Goal: Use online tool/utility

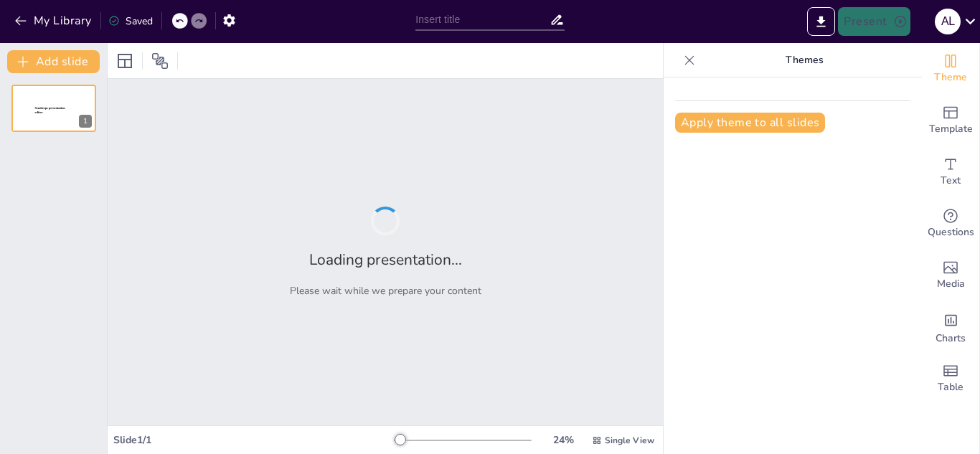
type input "Manejo en urgencias Hemorragia de via digestivas altas y bajas"
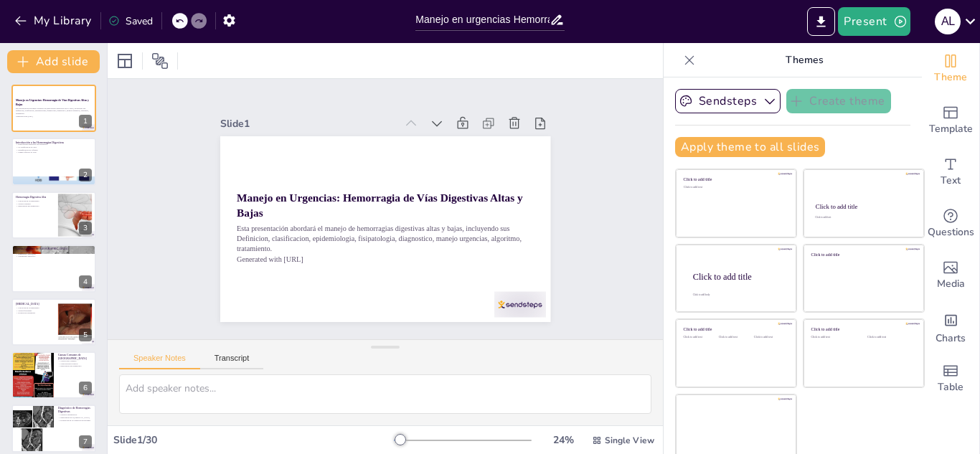
checkbox input "true"
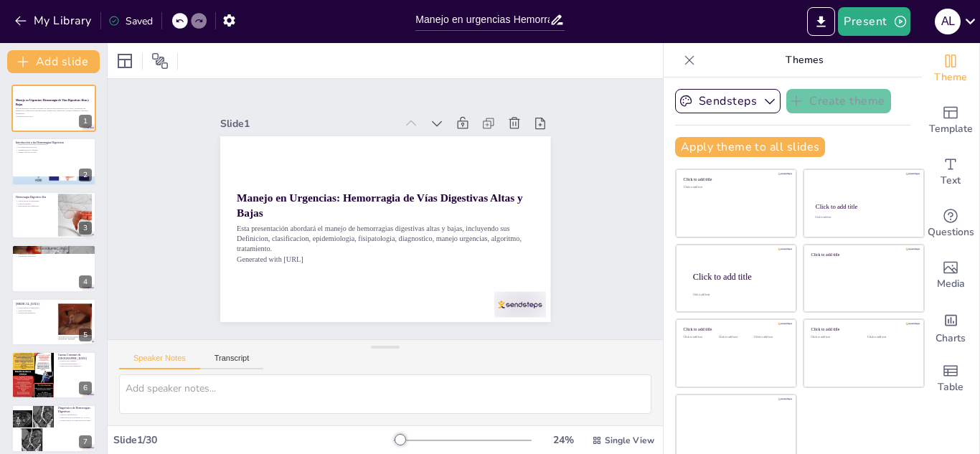
checkbox input "true"
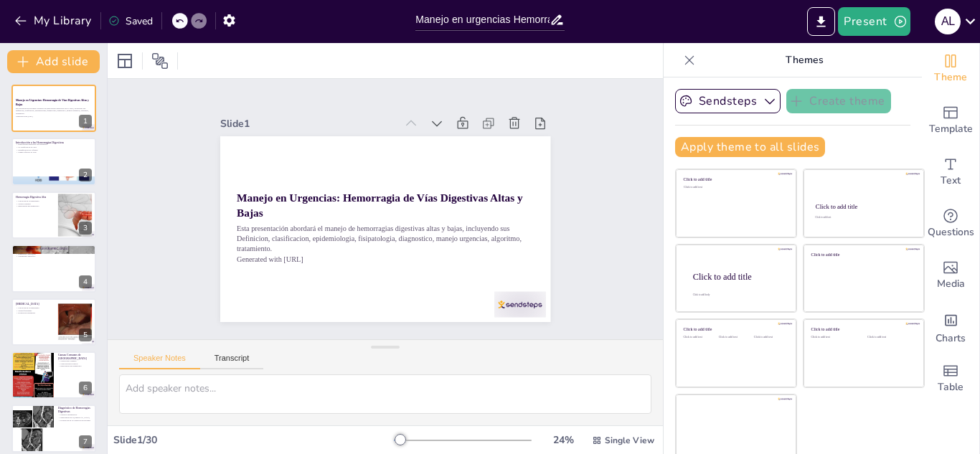
checkbox input "true"
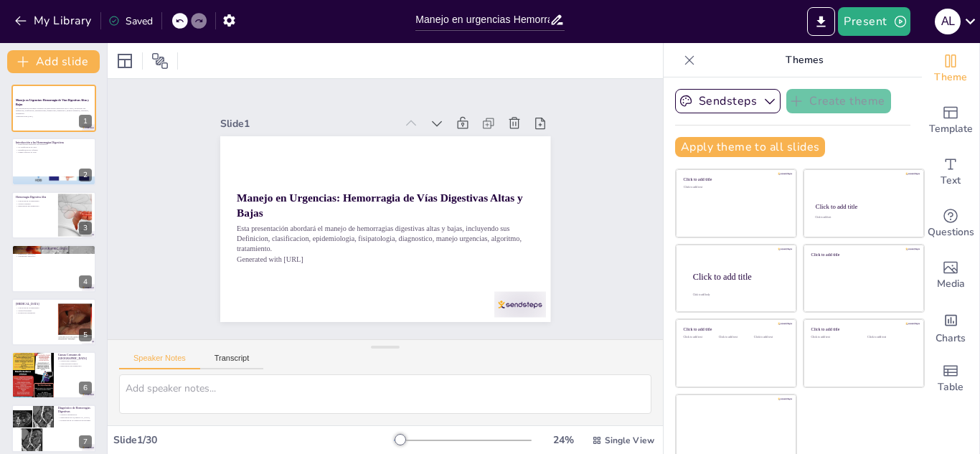
checkbox input "true"
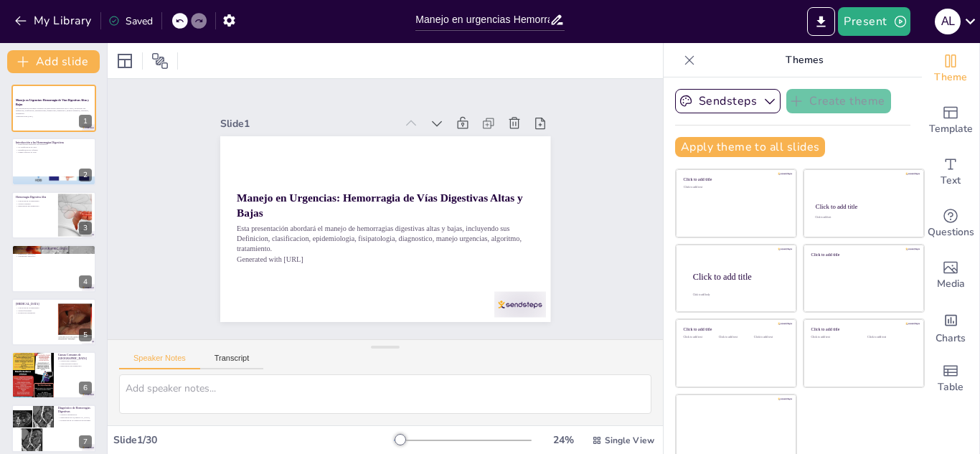
checkbox input "true"
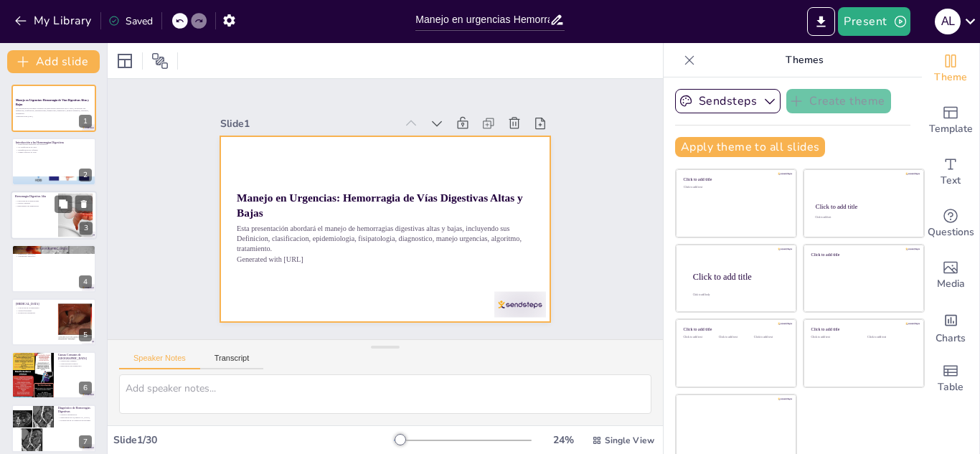
checkbox input "true"
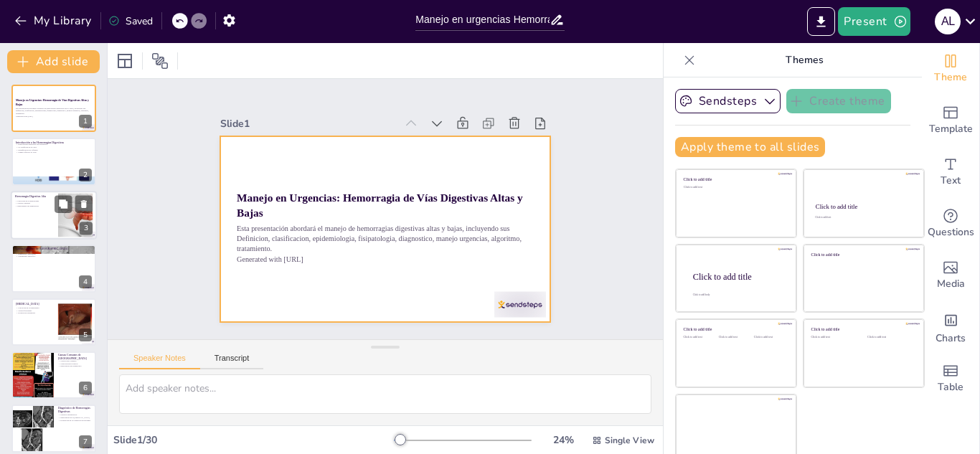
checkbox input "true"
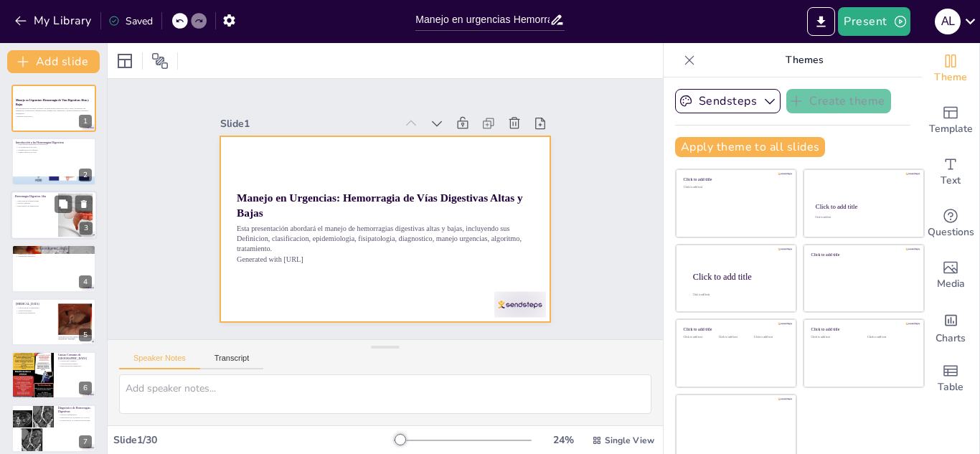
checkbox input "true"
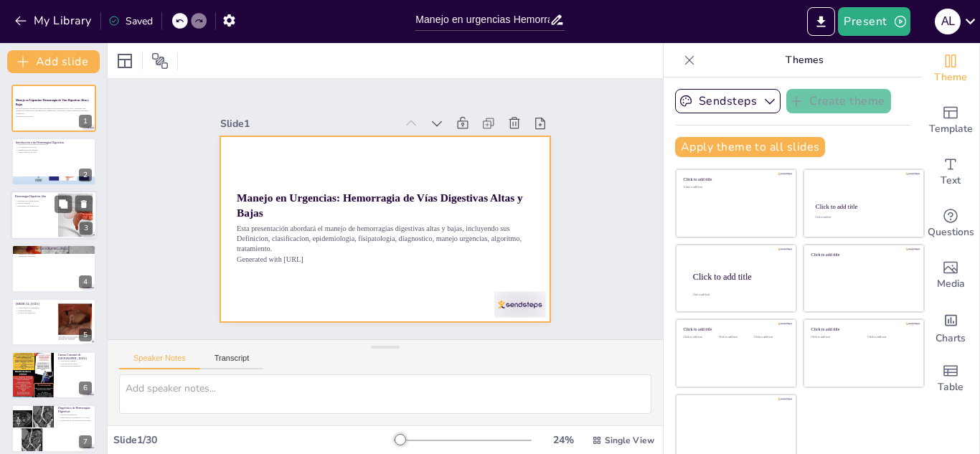
checkbox input "true"
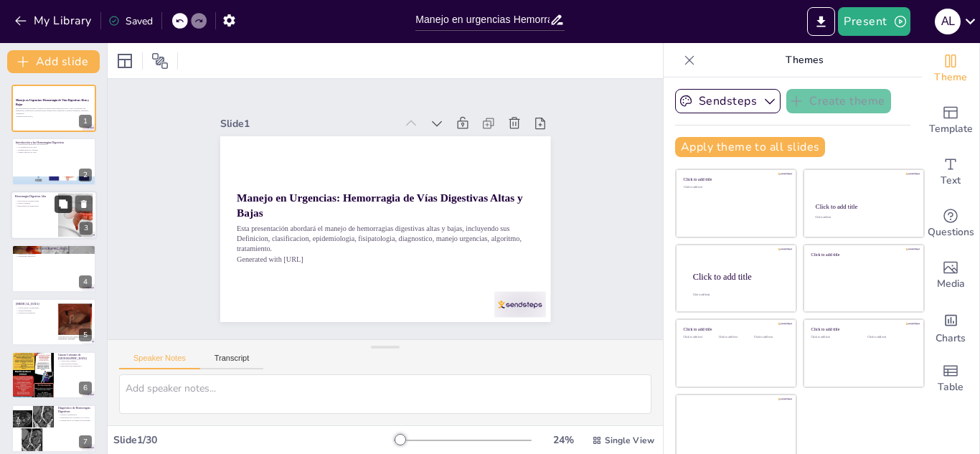
checkbox input "true"
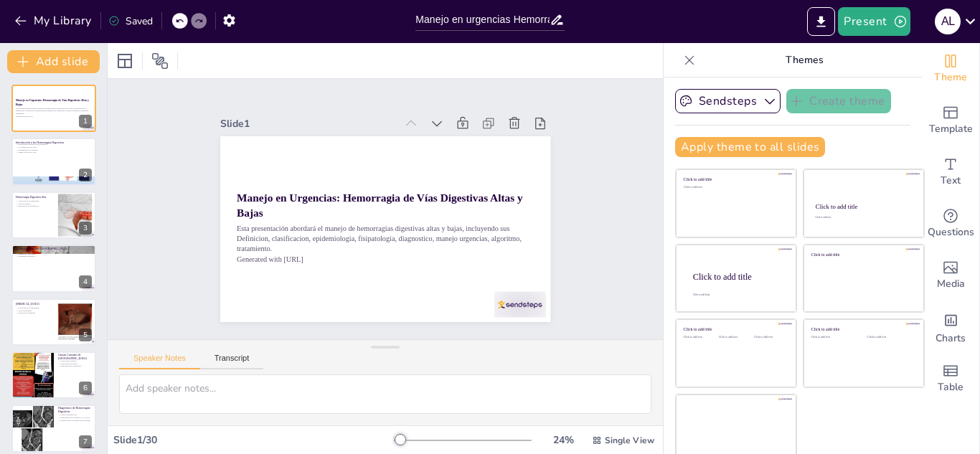
checkbox input "true"
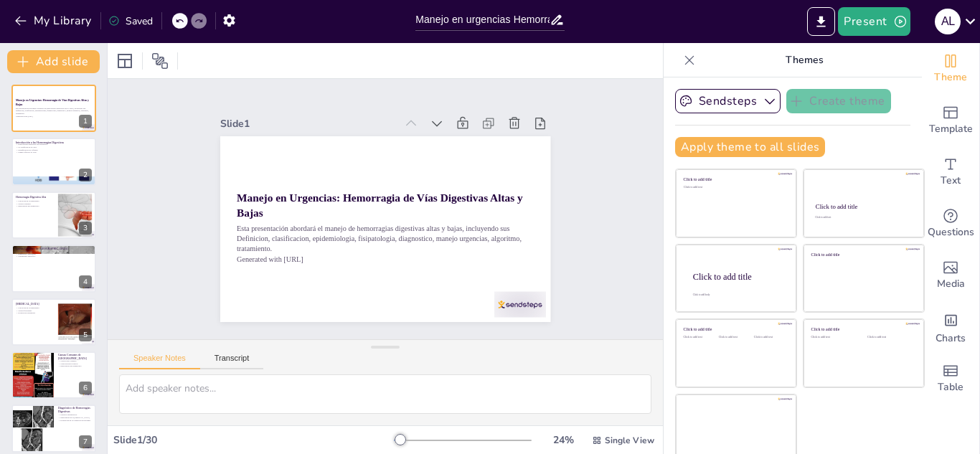
checkbox input "true"
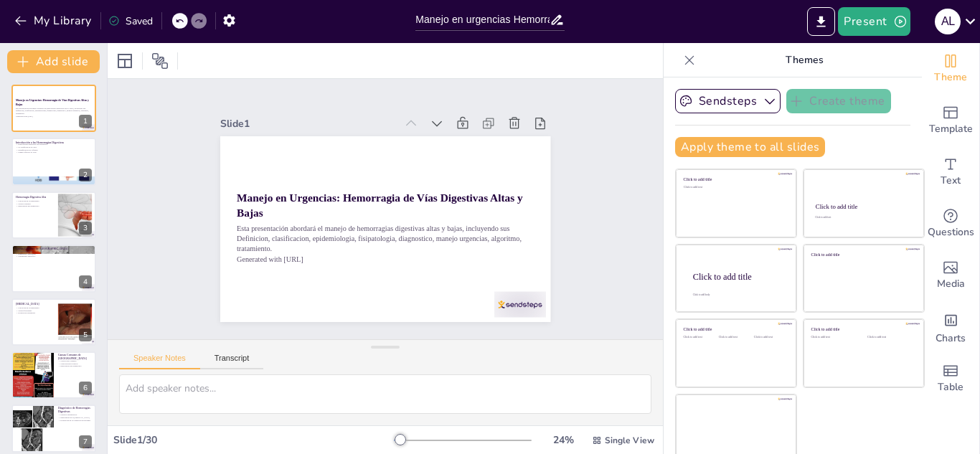
checkbox input "true"
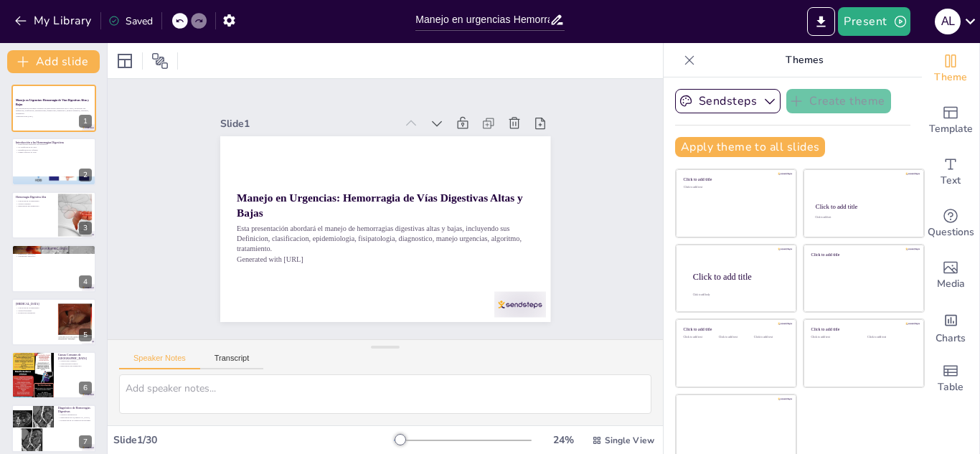
checkbox input "true"
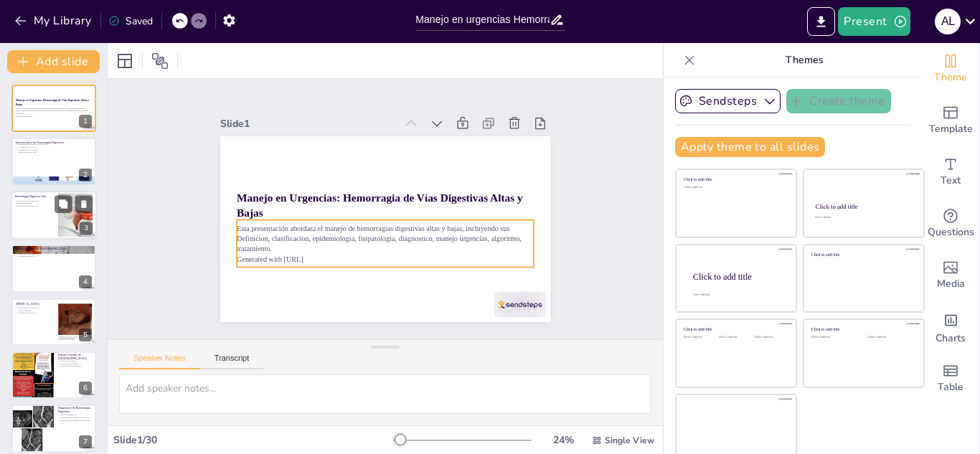
checkbox input "true"
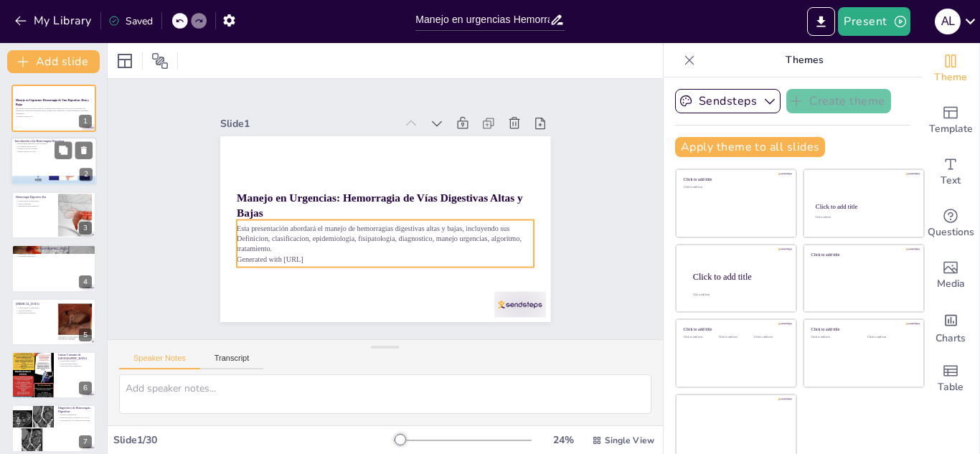
checkbox input "true"
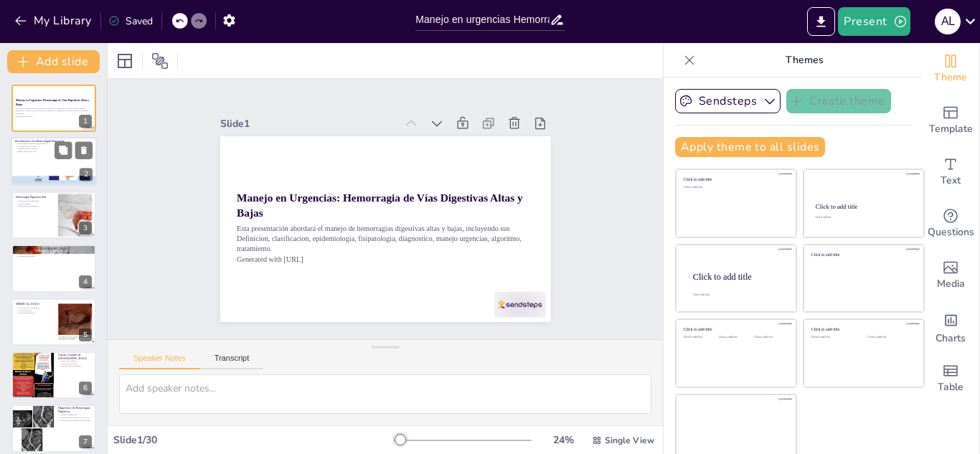
checkbox input "true"
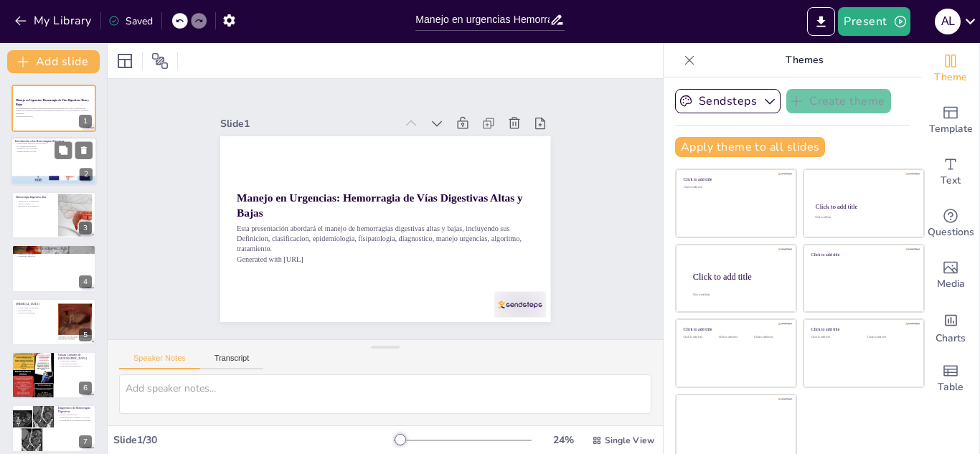
click at [29, 152] on p "Manejo efectivo es vital" at bounding box center [53, 152] width 77 height 3
type textarea "Las hemorragias digestivas son comunes en la práctica clínica y pueden presenta…"
checkbox input "true"
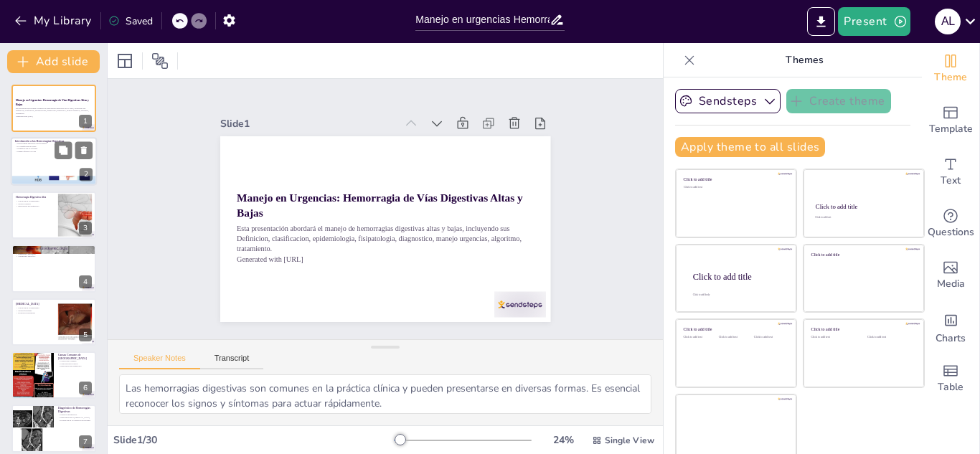
checkbox input "true"
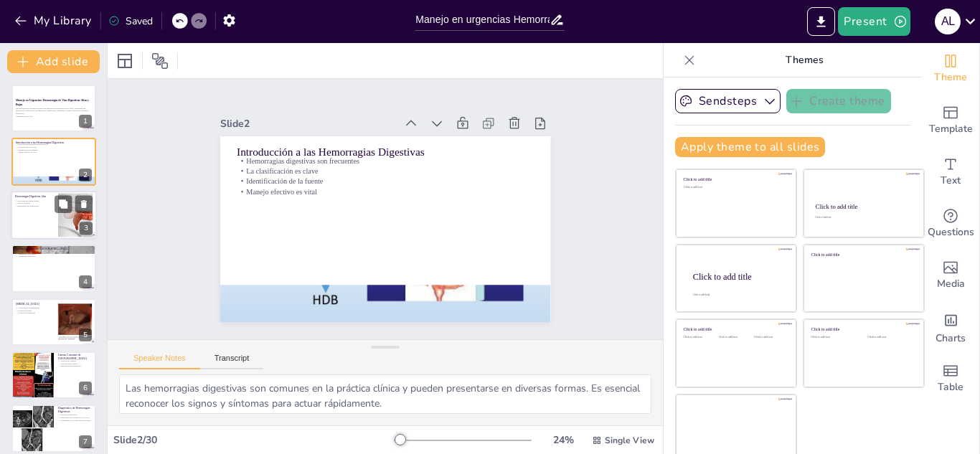
checkbox input "true"
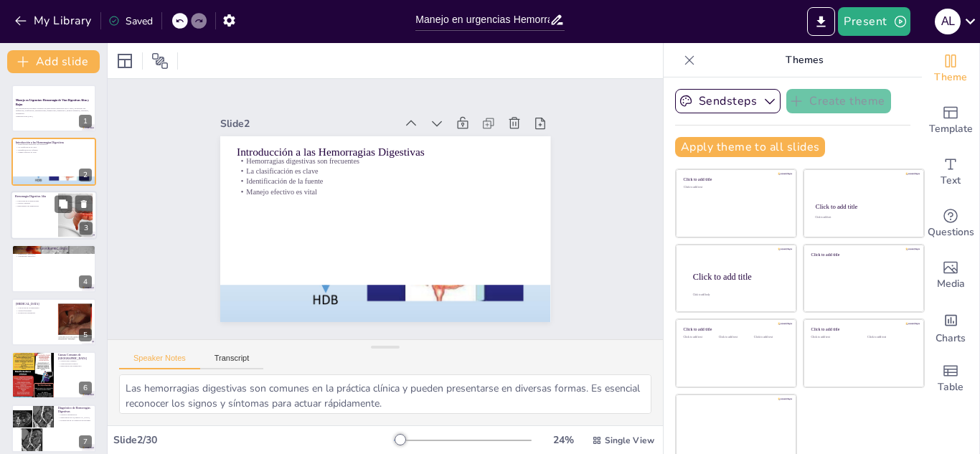
checkbox input "true"
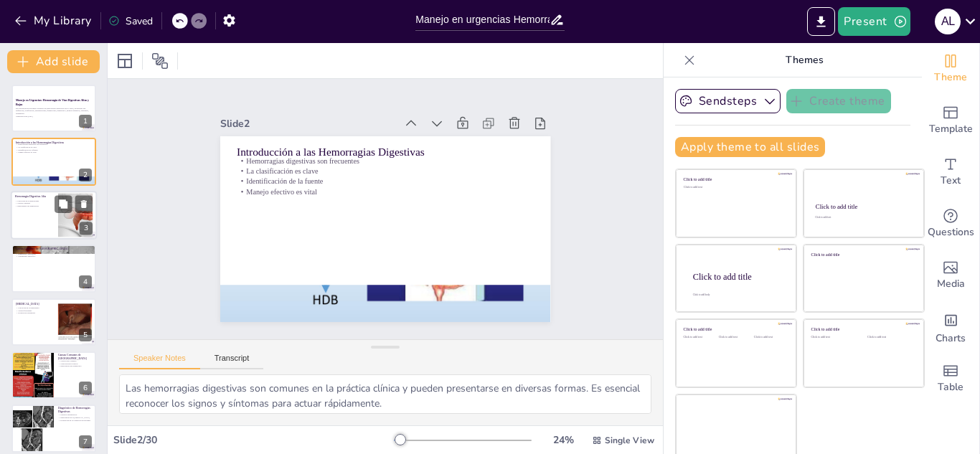
checkbox input "true"
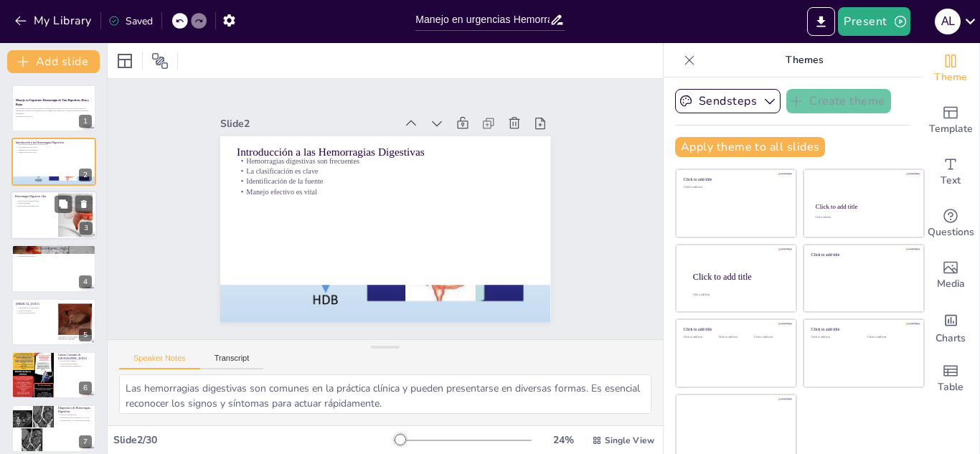
checkbox input "true"
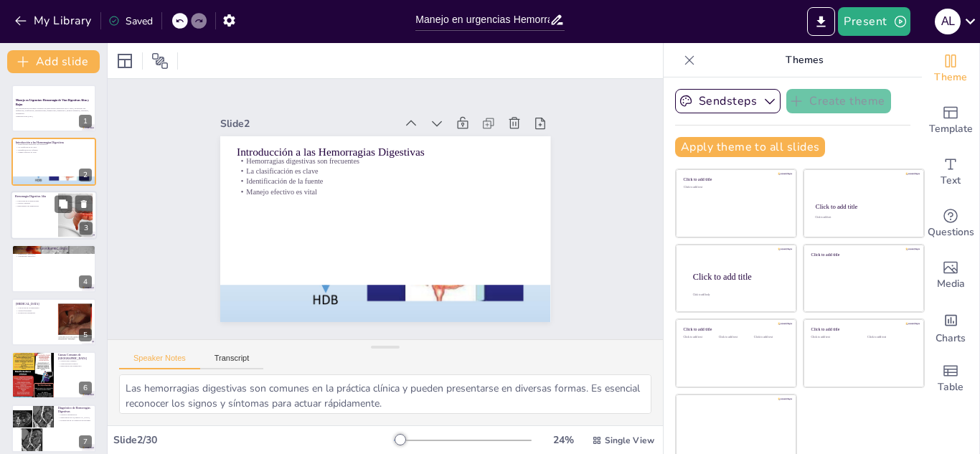
checkbox input "true"
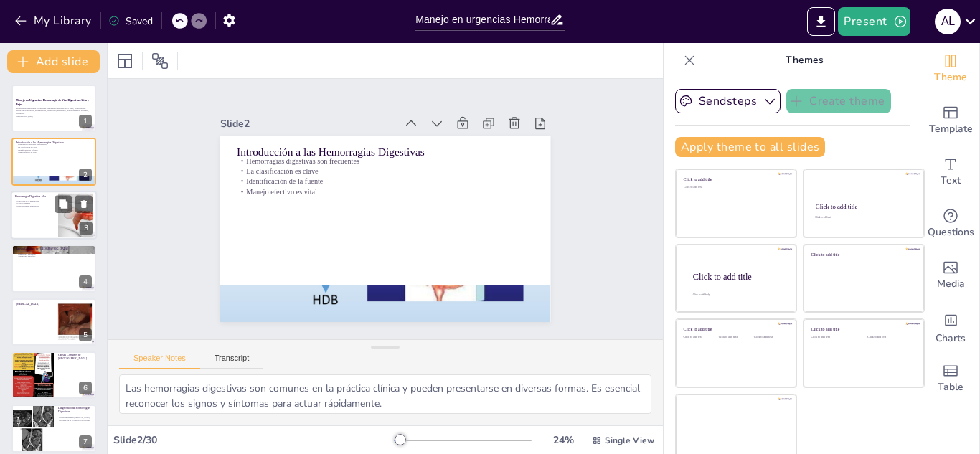
checkbox input "true"
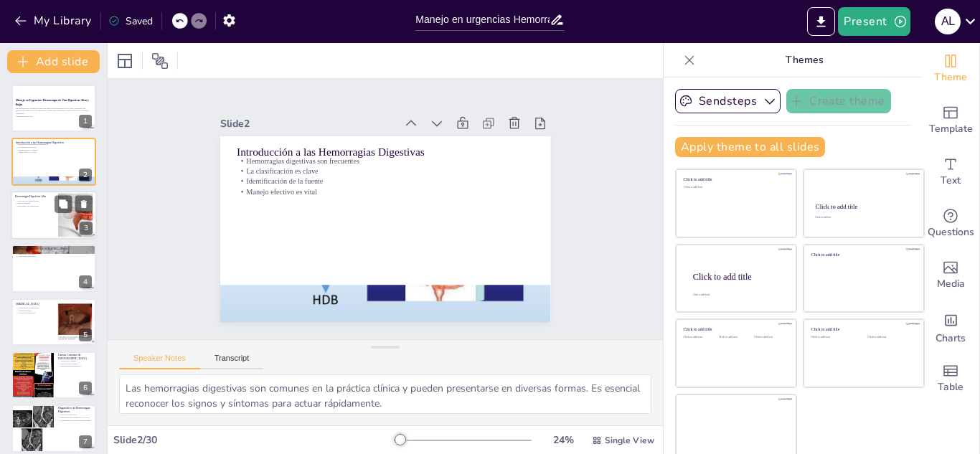
click at [34, 225] on div at bounding box center [54, 215] width 86 height 49
type textarea "La ubicación de la hemorragia es fundamental para determinar el tipo de interve…"
checkbox input "true"
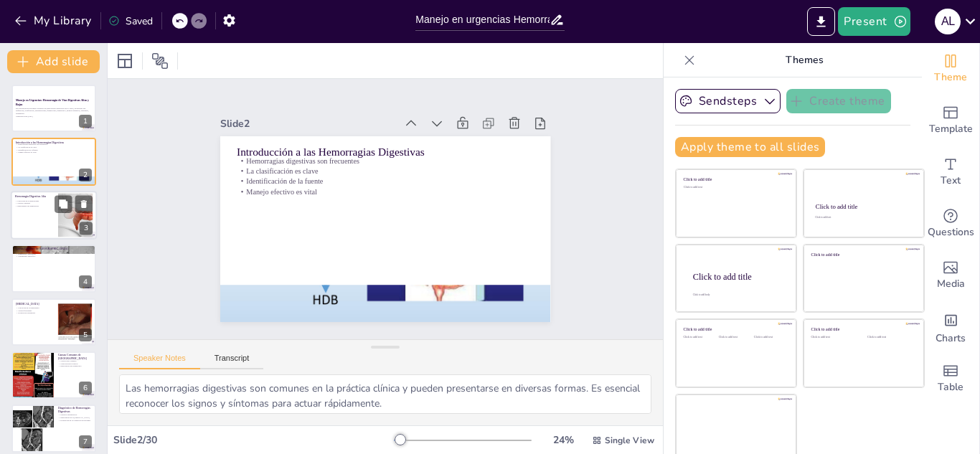
checkbox input "true"
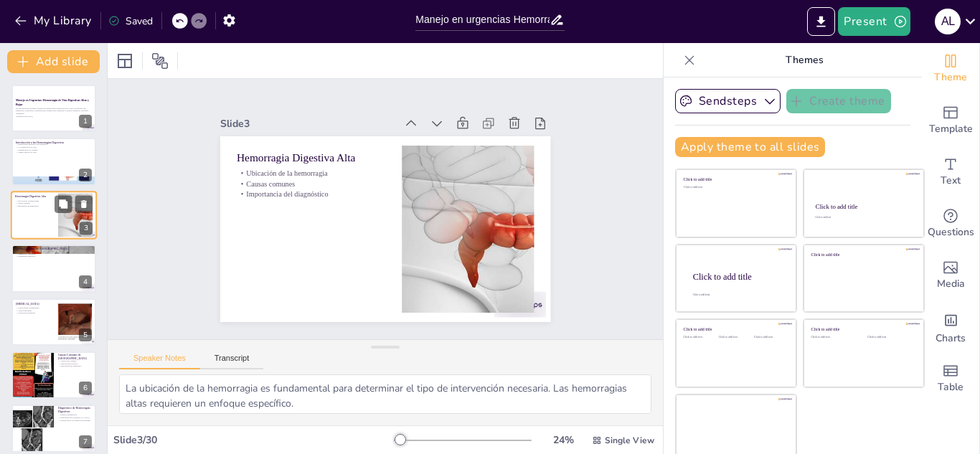
scroll to position [72, 0]
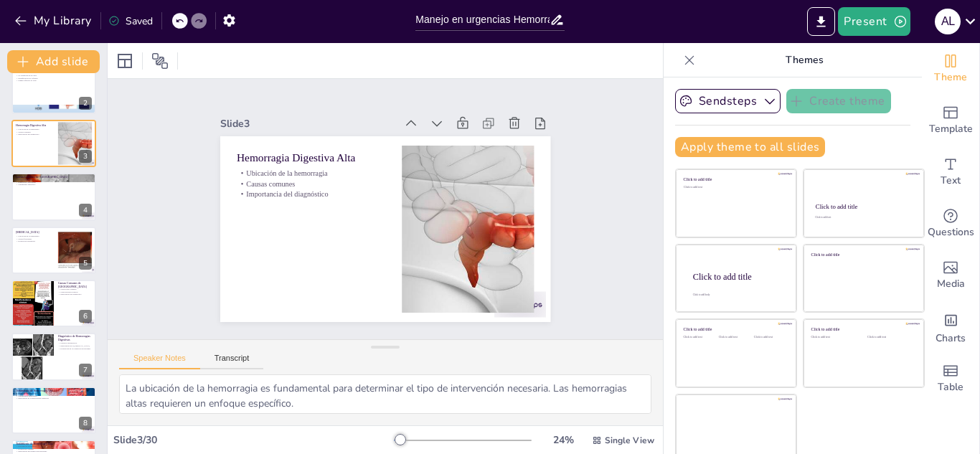
checkbox input "true"
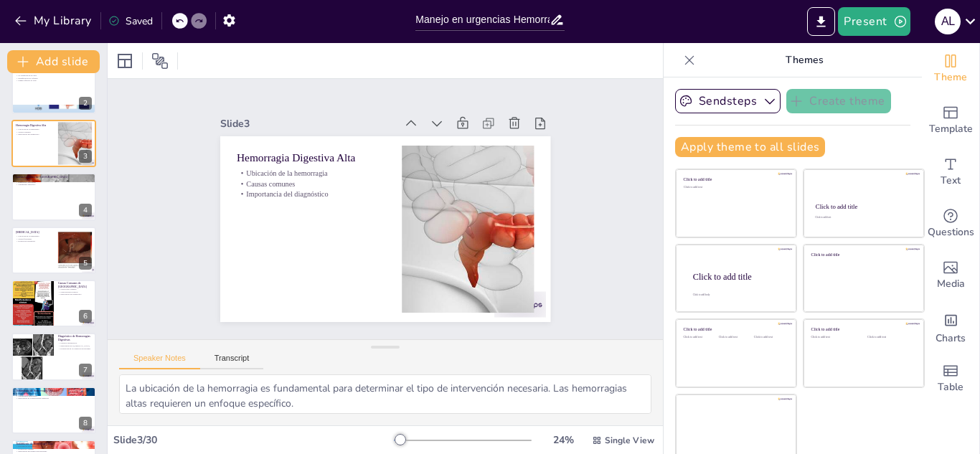
checkbox input "true"
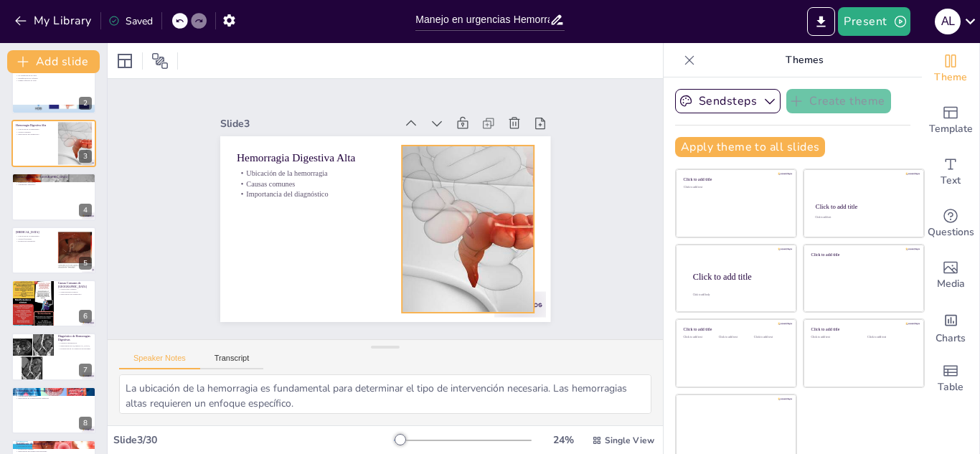
checkbox input "true"
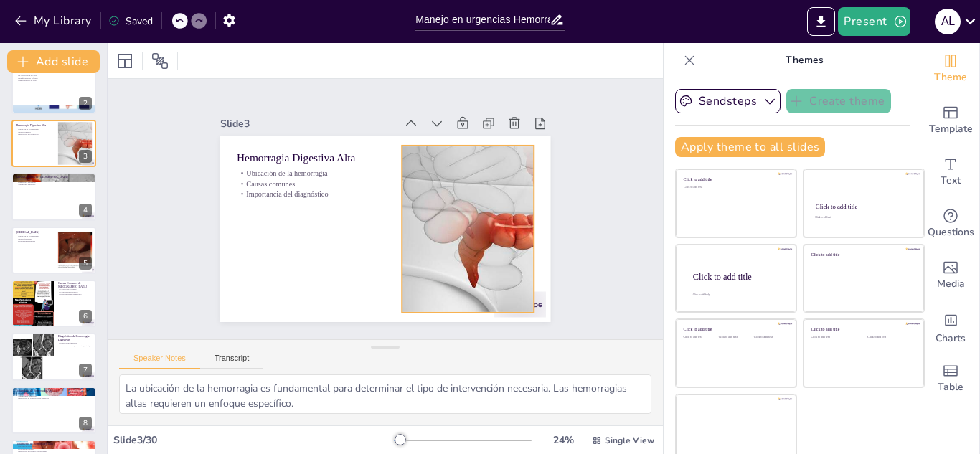
click at [448, 210] on div at bounding box center [465, 237] width 313 height 197
checkbox input "true"
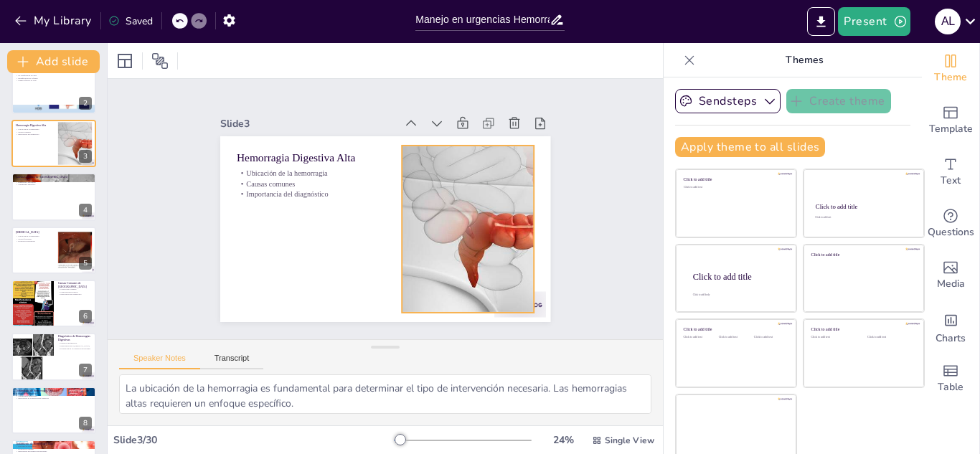
checkbox input "true"
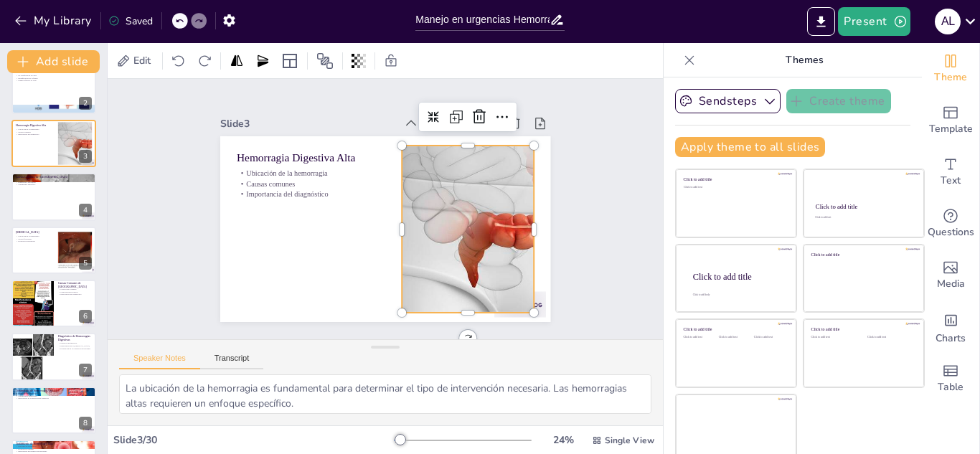
checkbox input "true"
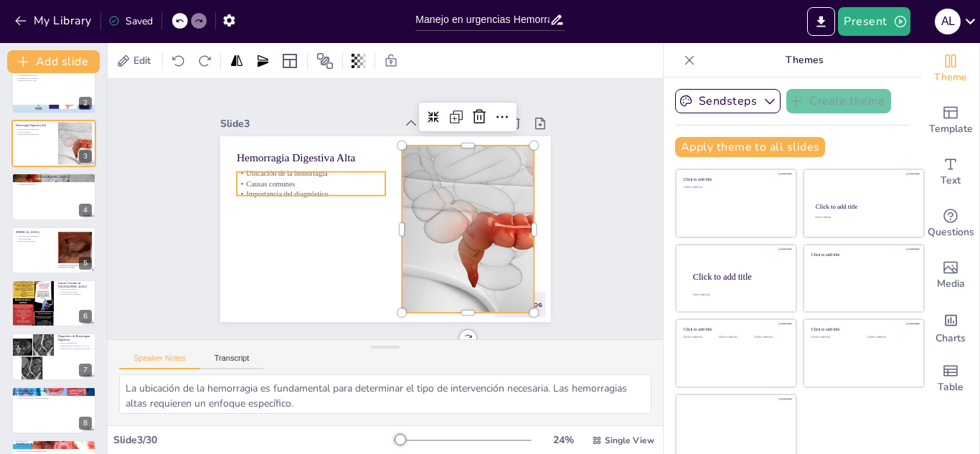
checkbox input "true"
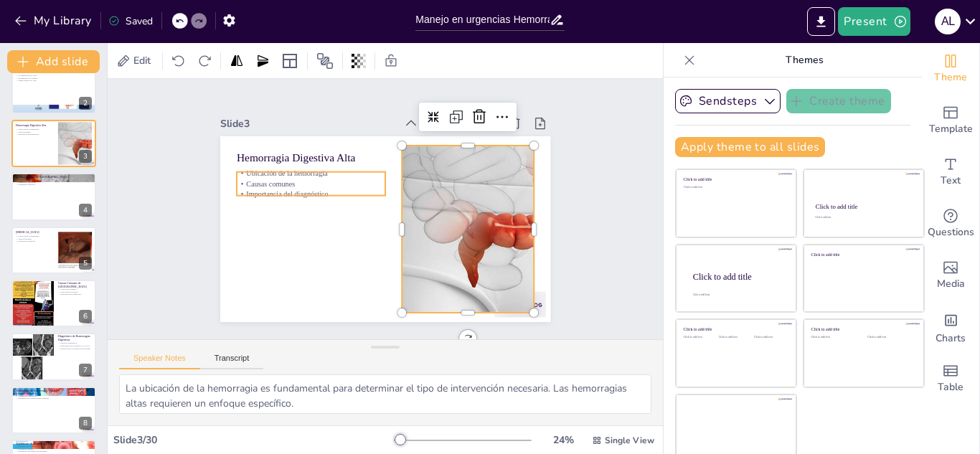
checkbox input "true"
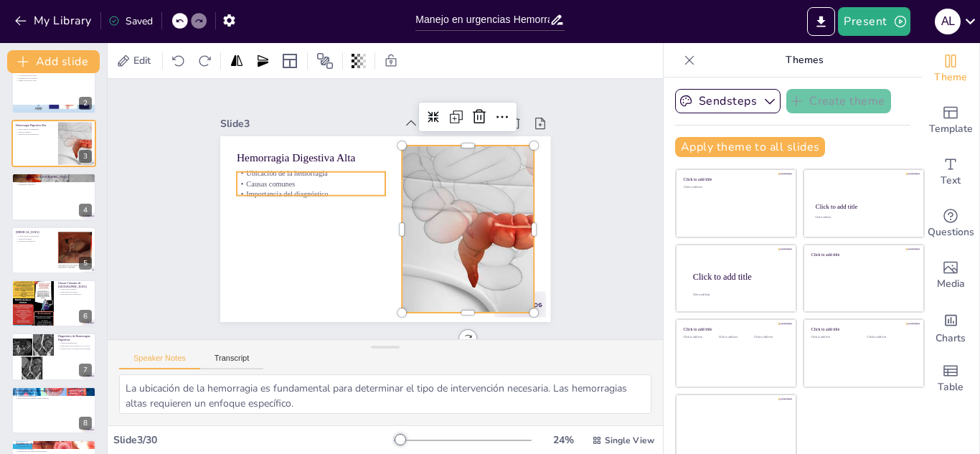
checkbox input "true"
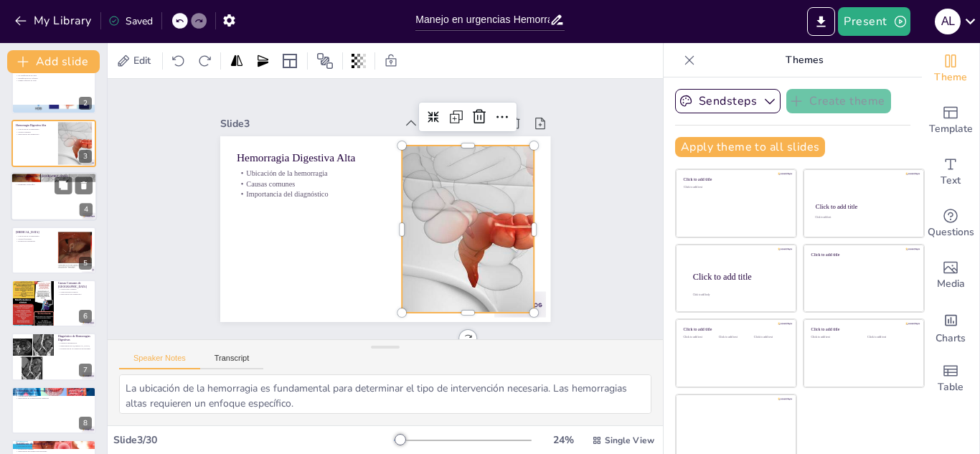
checkbox input "true"
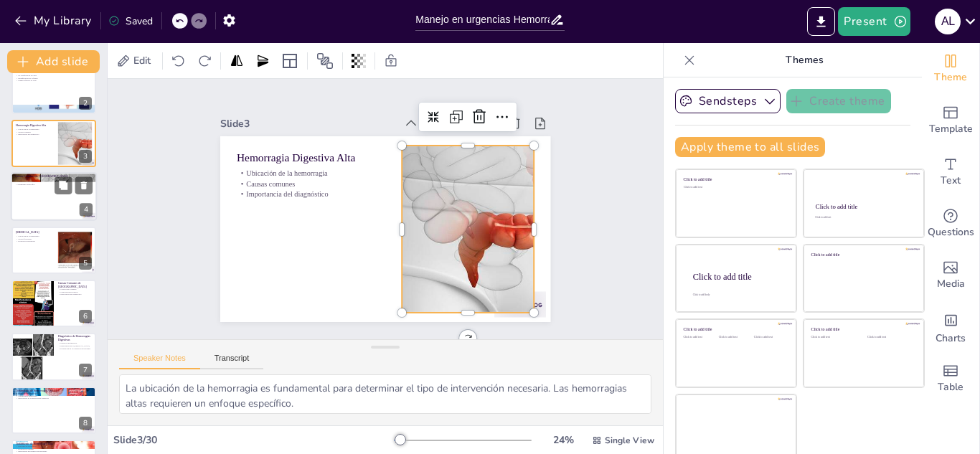
click at [37, 202] on div at bounding box center [54, 196] width 86 height 49
type textarea "Comprender las causas principales de hemorragia alta permite a los médicos desa…"
checkbox input "true"
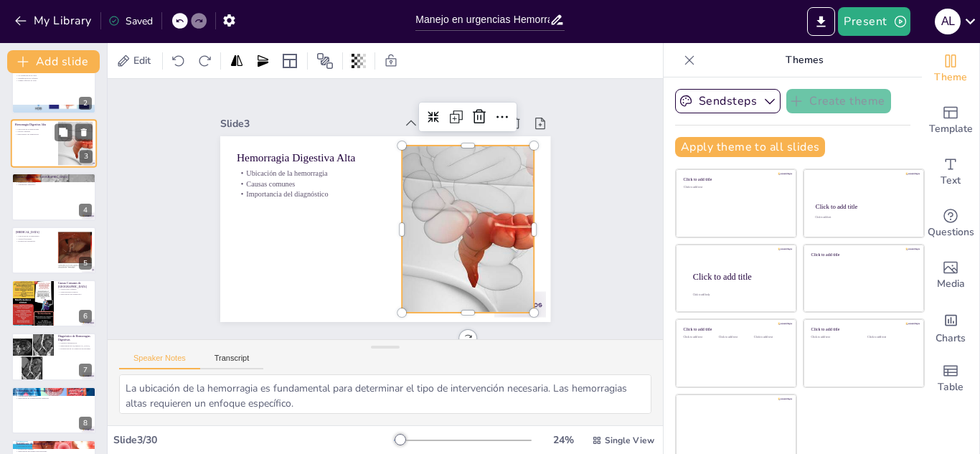
checkbox input "true"
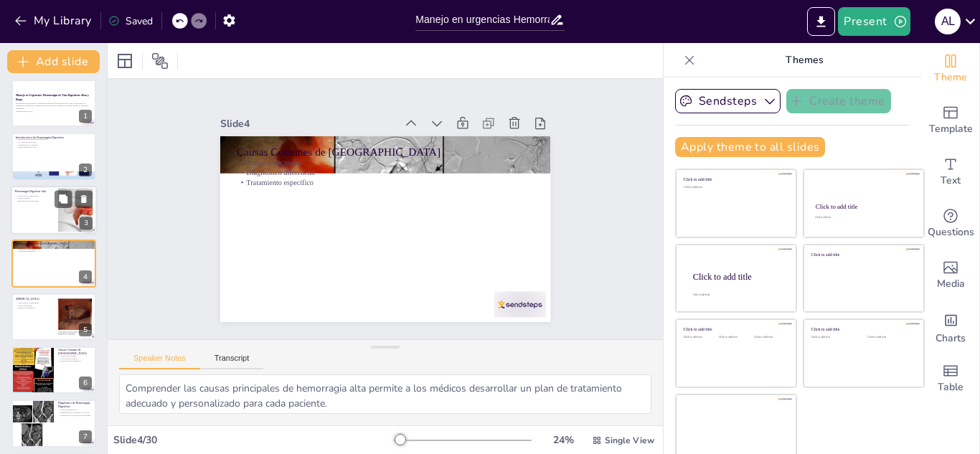
checkbox input "true"
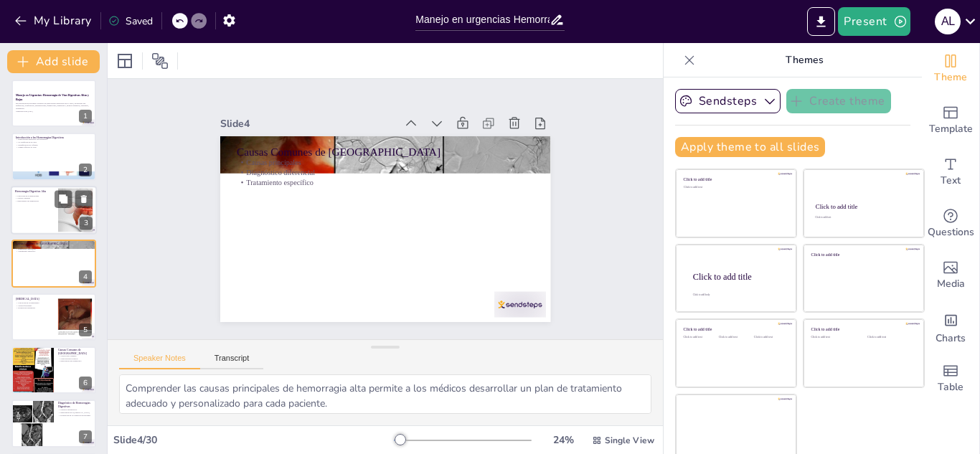
scroll to position [77, 0]
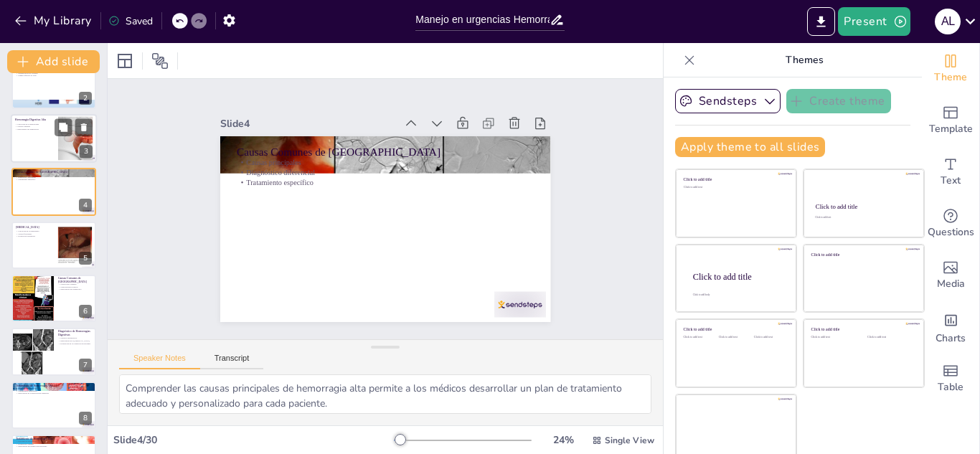
checkbox input "true"
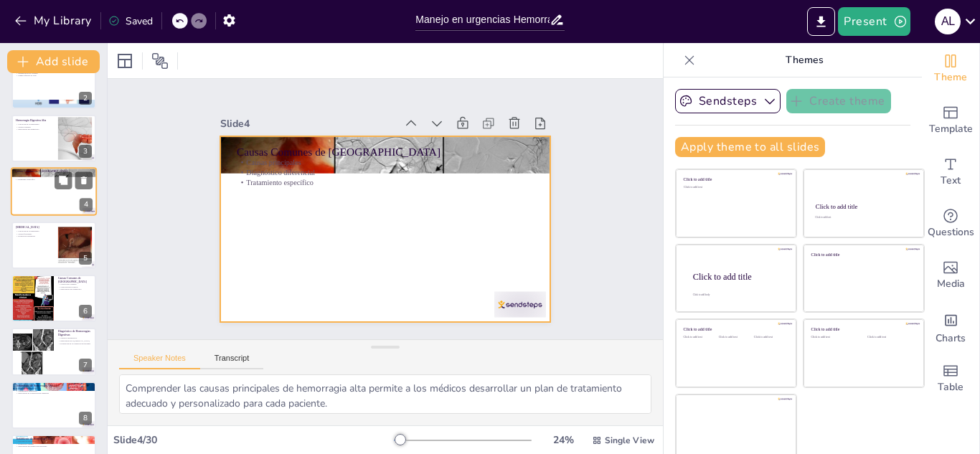
click at [39, 197] on div at bounding box center [54, 191] width 86 height 49
checkbox input "true"
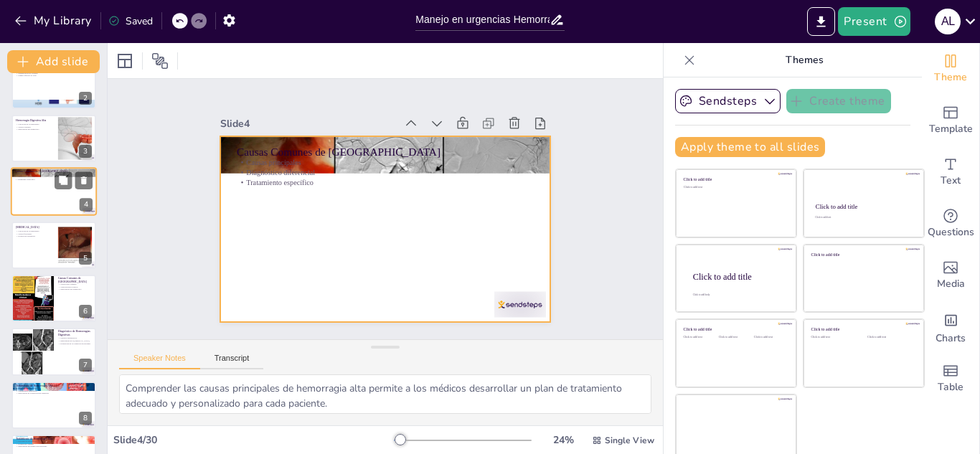
checkbox input "true"
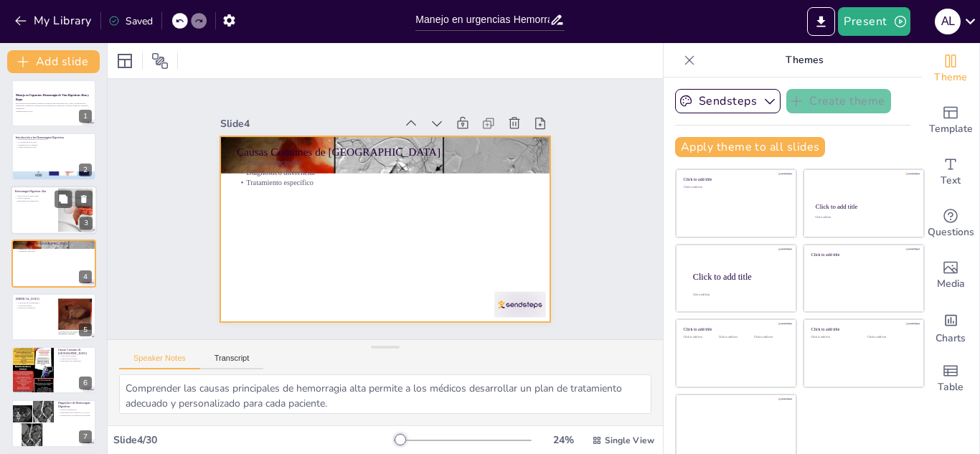
checkbox input "true"
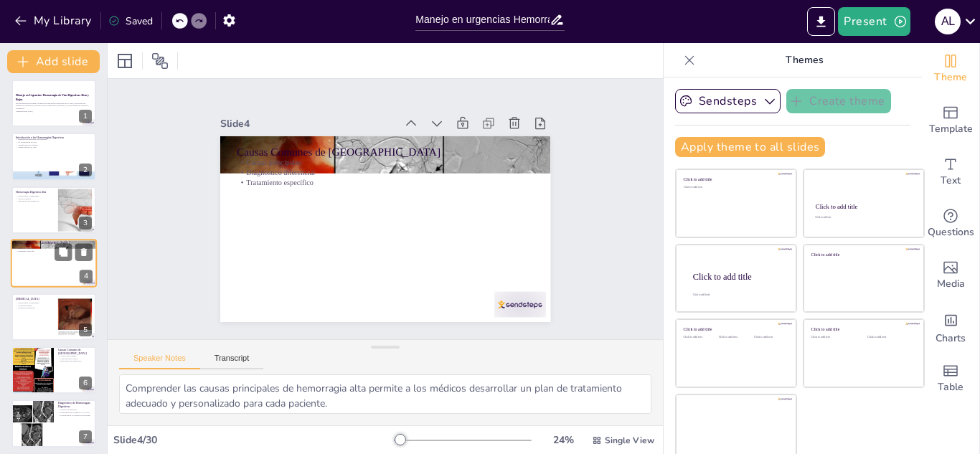
checkbox input "true"
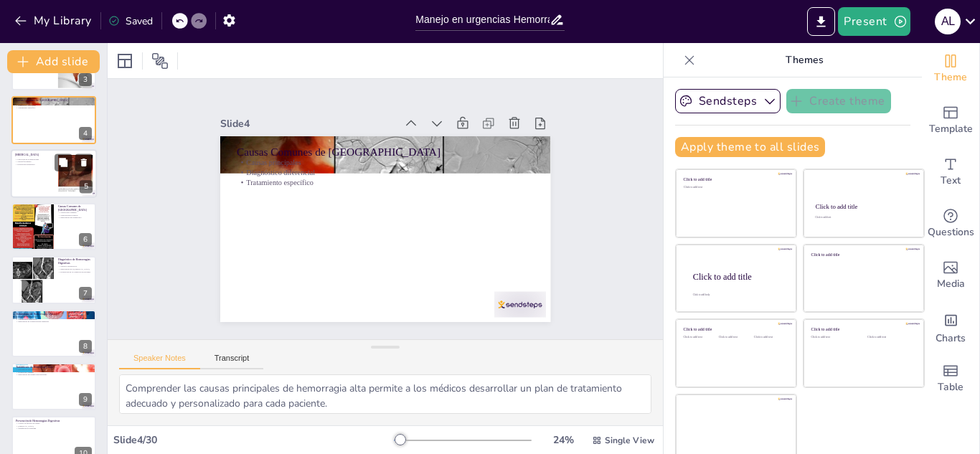
click at [32, 175] on div at bounding box center [54, 173] width 86 height 49
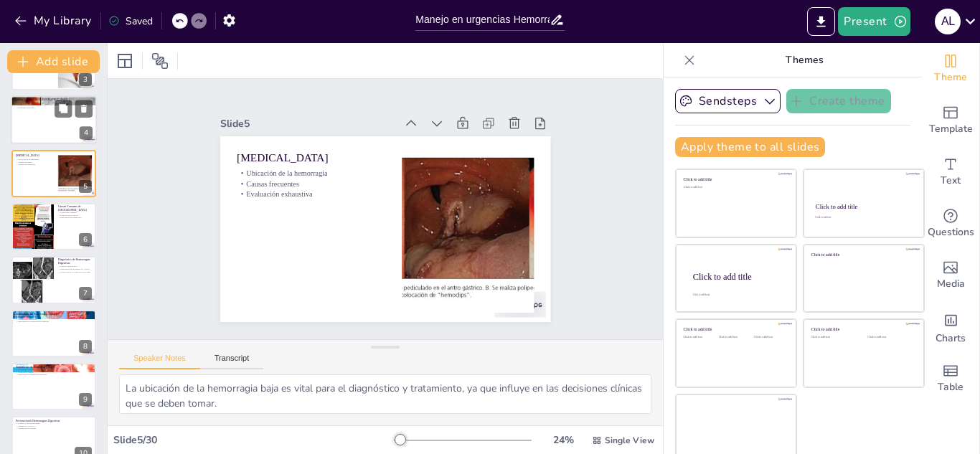
scroll to position [58, 0]
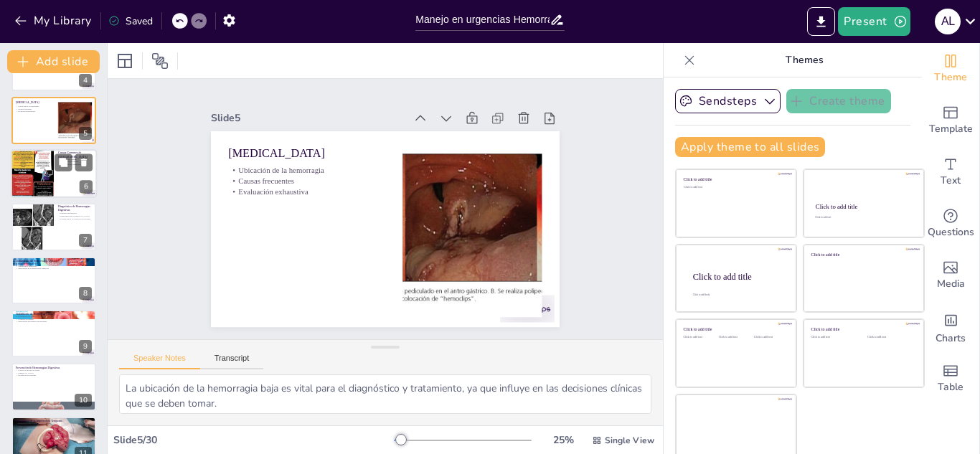
click at [33, 169] on div at bounding box center [32, 174] width 43 height 108
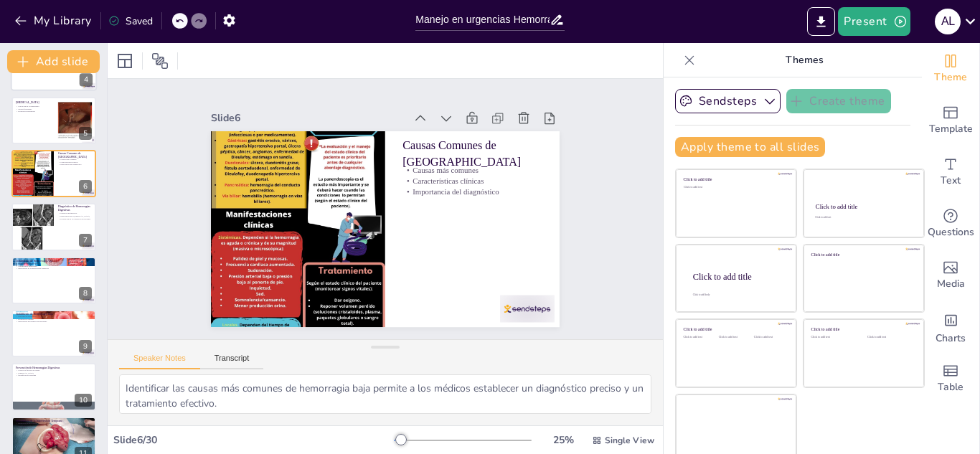
scroll to position [112, 0]
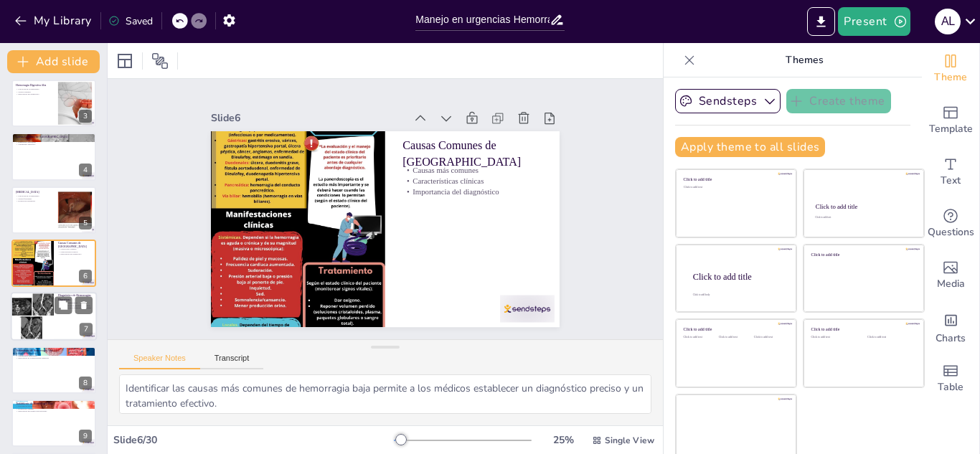
click at [34, 313] on div at bounding box center [32, 317] width 43 height 52
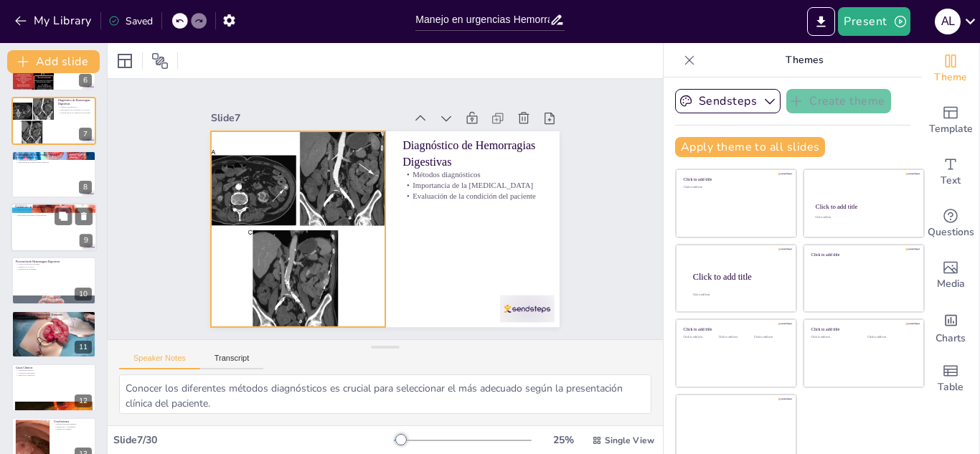
scroll to position [309, 0]
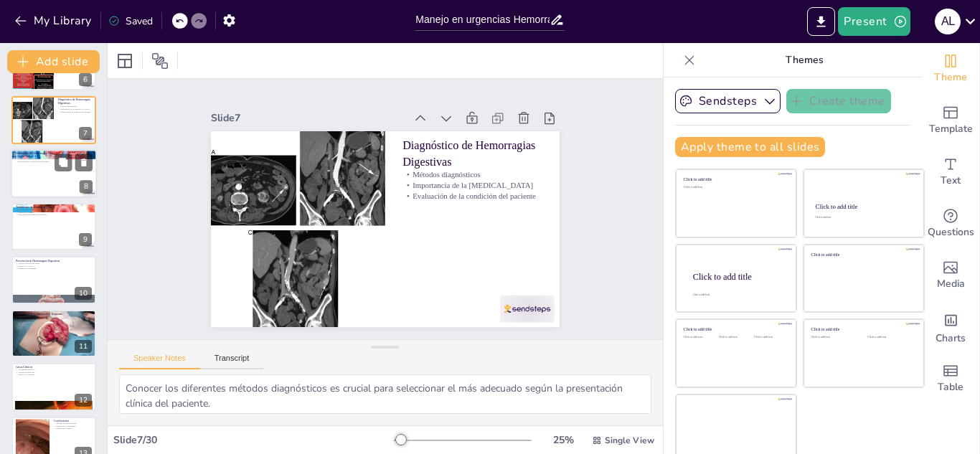
click at [43, 194] on div at bounding box center [54, 173] width 86 height 49
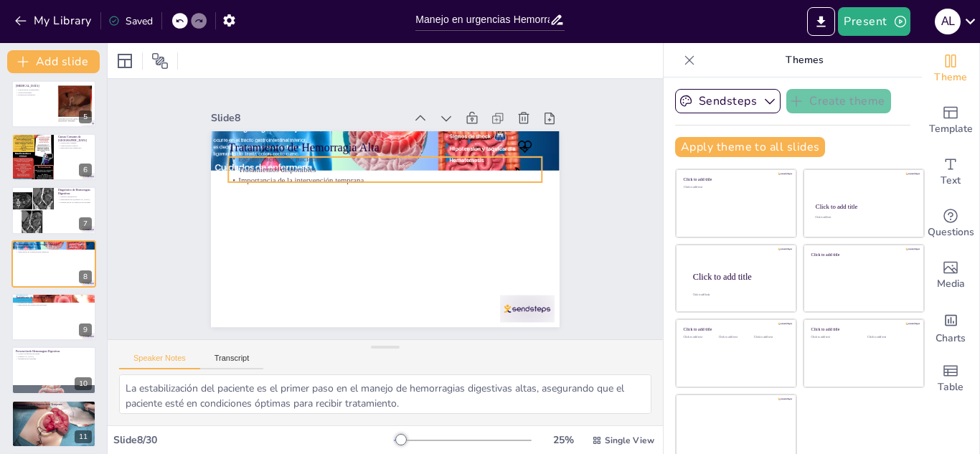
click at [283, 168] on p "Tratamientos disponibles" at bounding box center [393, 171] width 309 height 76
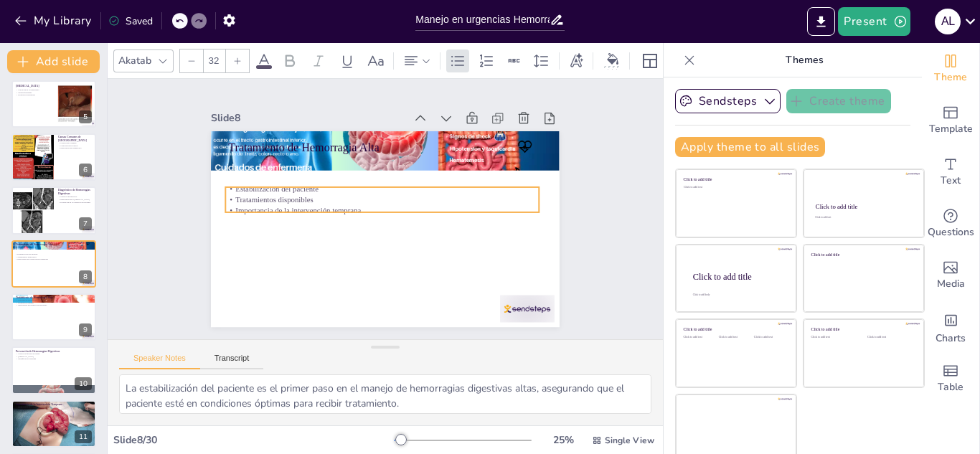
drag, startPoint x: 349, startPoint y: 168, endPoint x: 346, endPoint y: 202, distance: 33.8
click at [346, 202] on p "Tratamientos disponibles" at bounding box center [383, 199] width 313 height 44
click at [368, 212] on div at bounding box center [379, 220] width 302 height 108
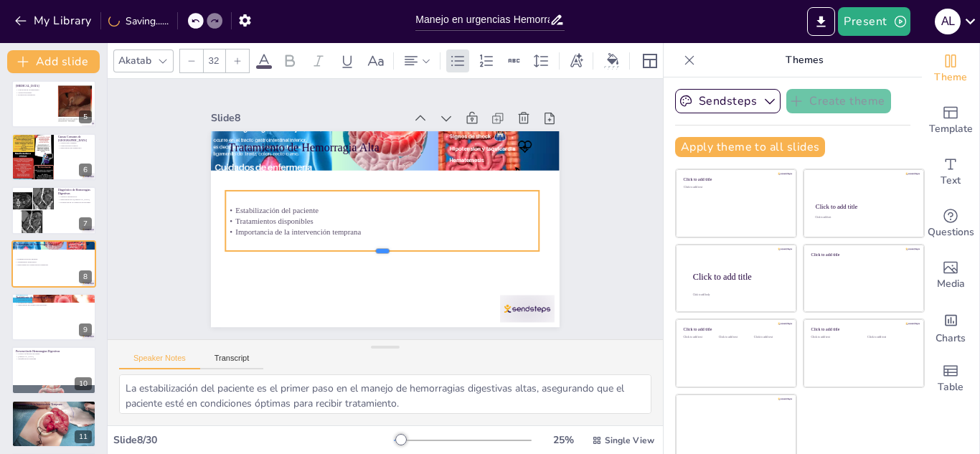
drag, startPoint x: 362, startPoint y: 230, endPoint x: 362, endPoint y: 248, distance: 17.2
click at [362, 248] on div at bounding box center [377, 257] width 313 height 44
click at [34, 326] on div at bounding box center [54, 317] width 86 height 49
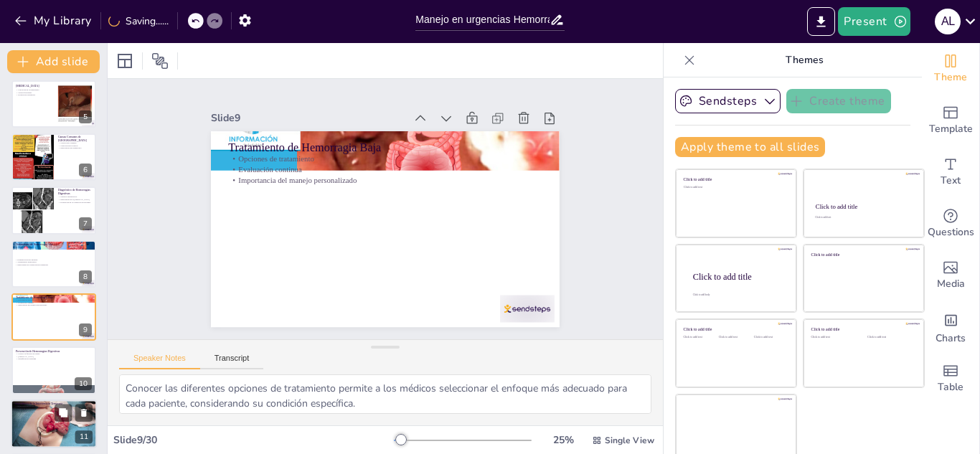
scroll to position [272, 0]
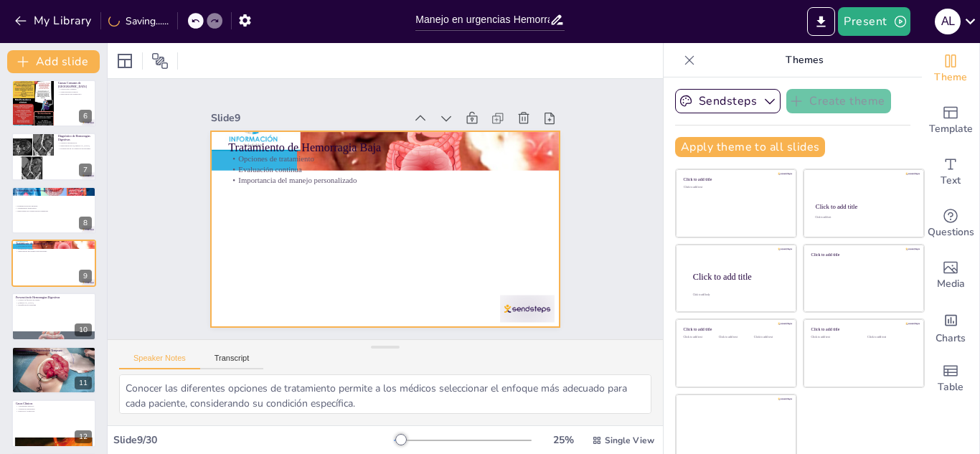
click at [318, 179] on p "Importancia del manejo personalizado" at bounding box center [388, 181] width 313 height 44
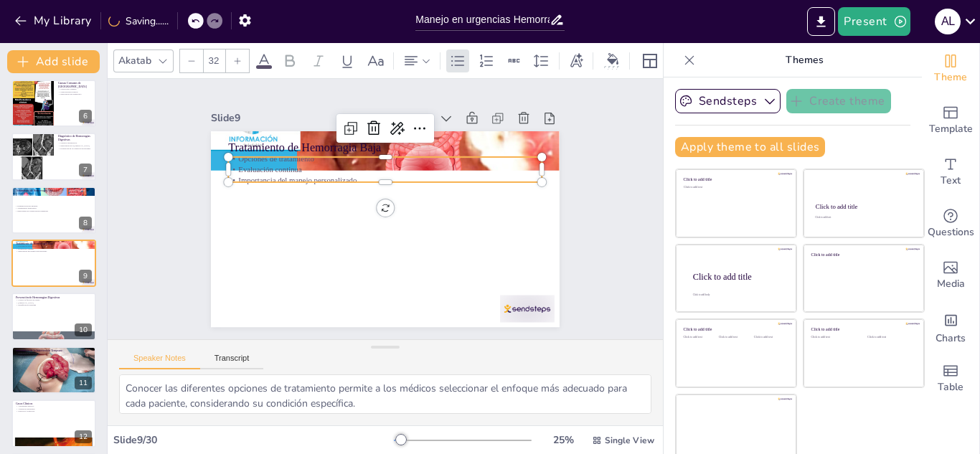
drag, startPoint x: 364, startPoint y: 180, endPoint x: 367, endPoint y: 220, distance: 39.5
click at [367, 193] on div at bounding box center [385, 187] width 314 height 11
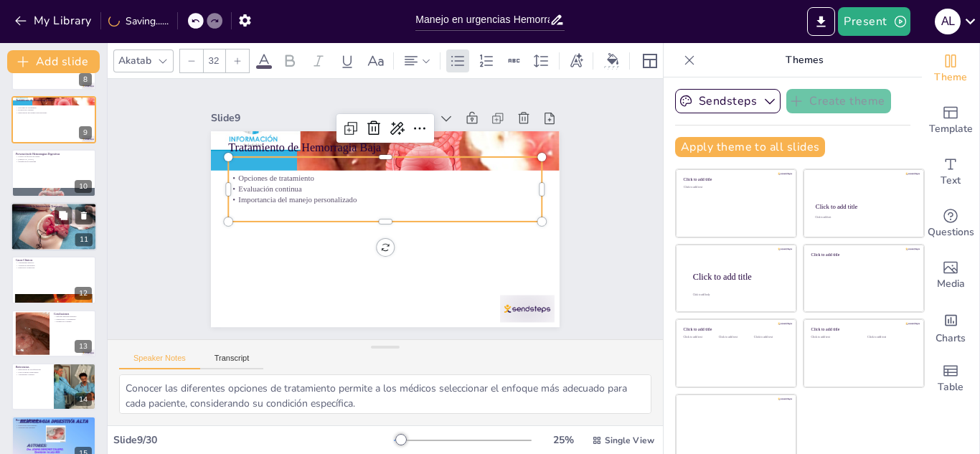
click at [43, 217] on div at bounding box center [54, 226] width 86 height 95
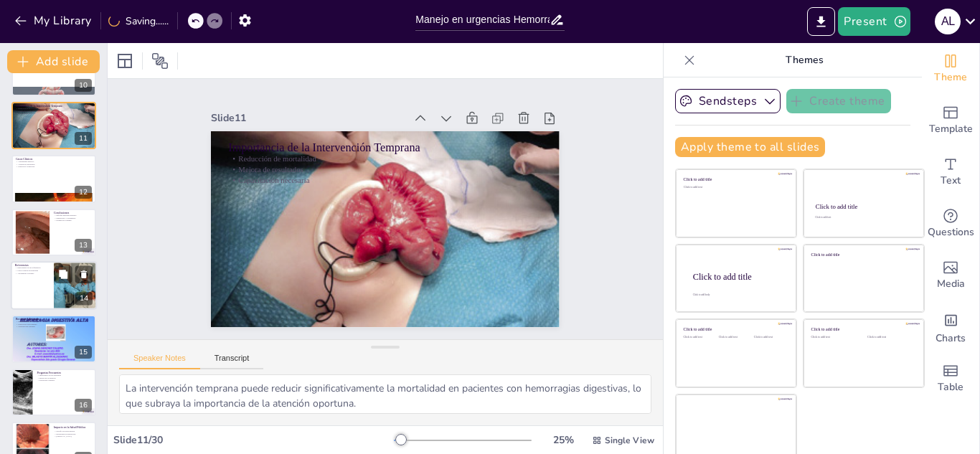
scroll to position [522, 0]
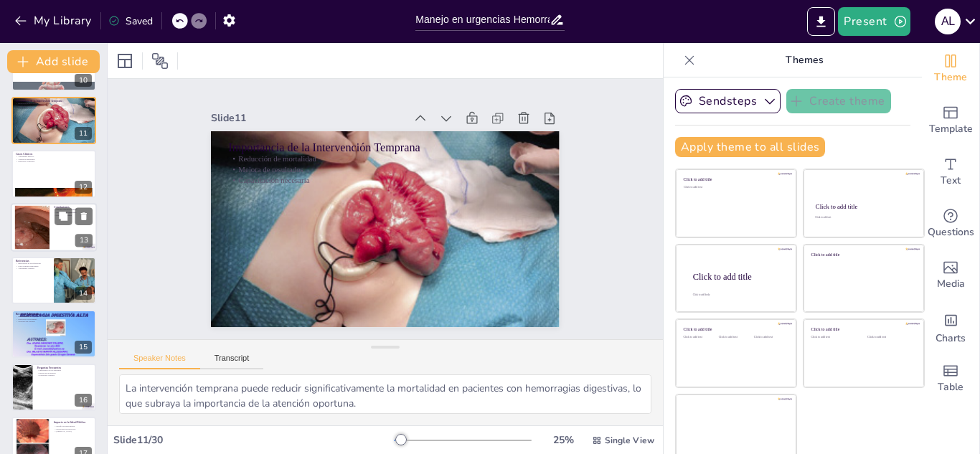
click at [40, 242] on div at bounding box center [32, 227] width 150 height 44
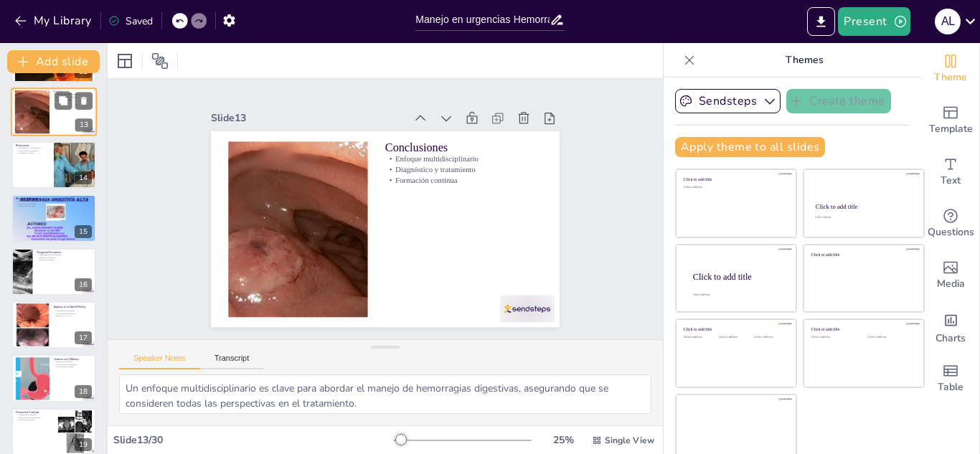
scroll to position [700, 0]
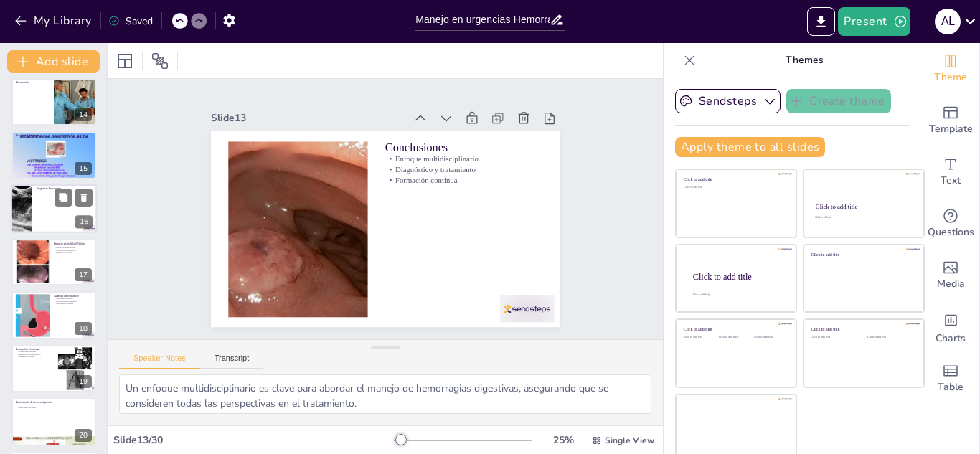
click at [39, 212] on div at bounding box center [54, 208] width 86 height 49
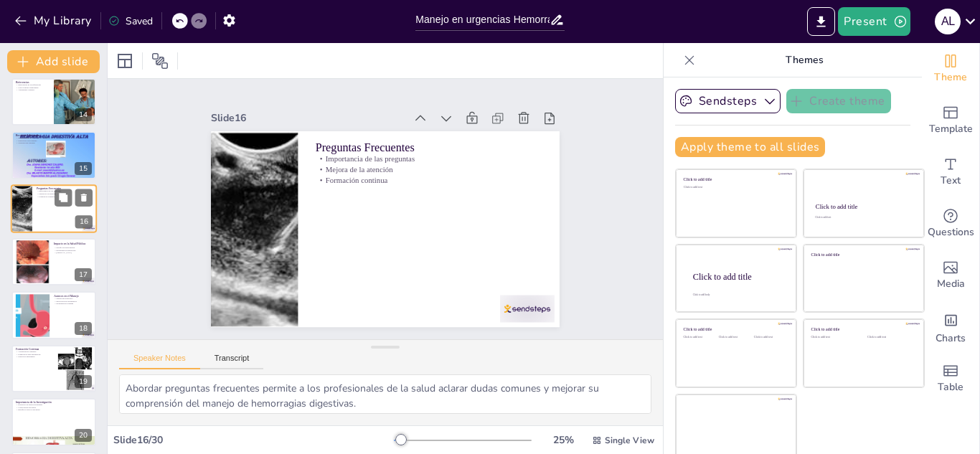
scroll to position [645, 0]
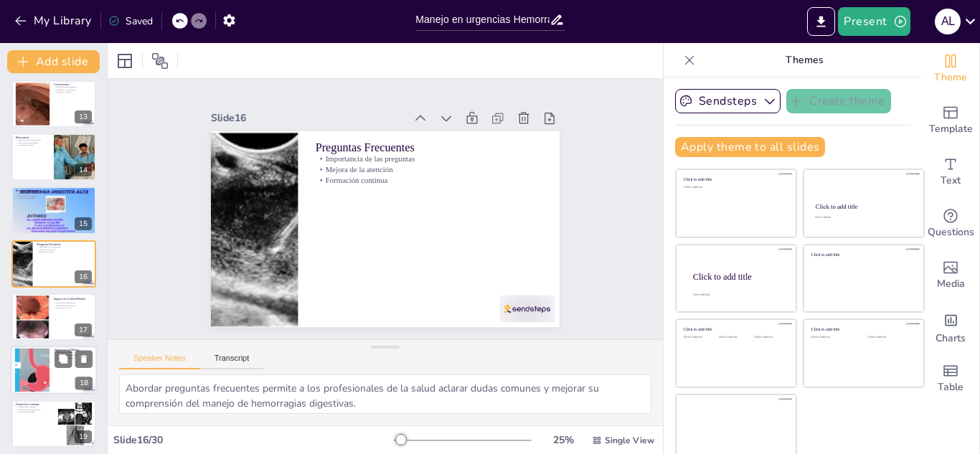
click at [25, 315] on div at bounding box center [33, 317] width 34 height 46
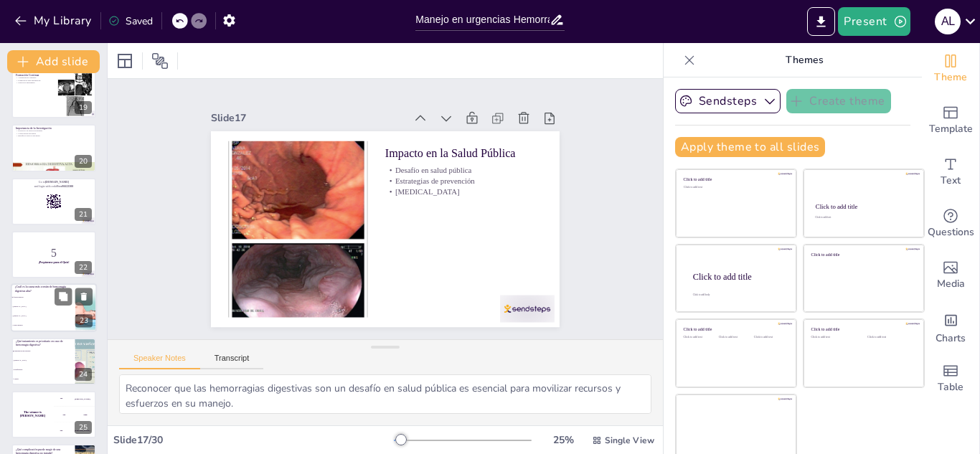
scroll to position [986, 0]
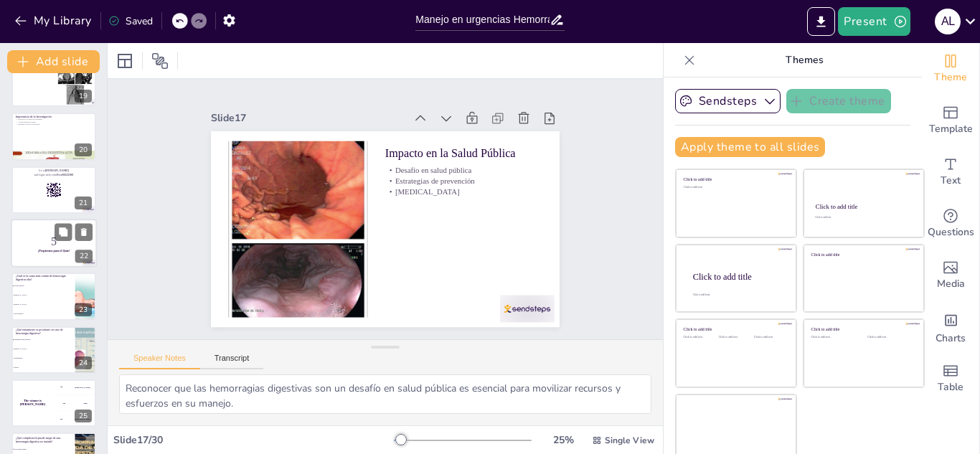
click at [37, 261] on div at bounding box center [54, 243] width 86 height 49
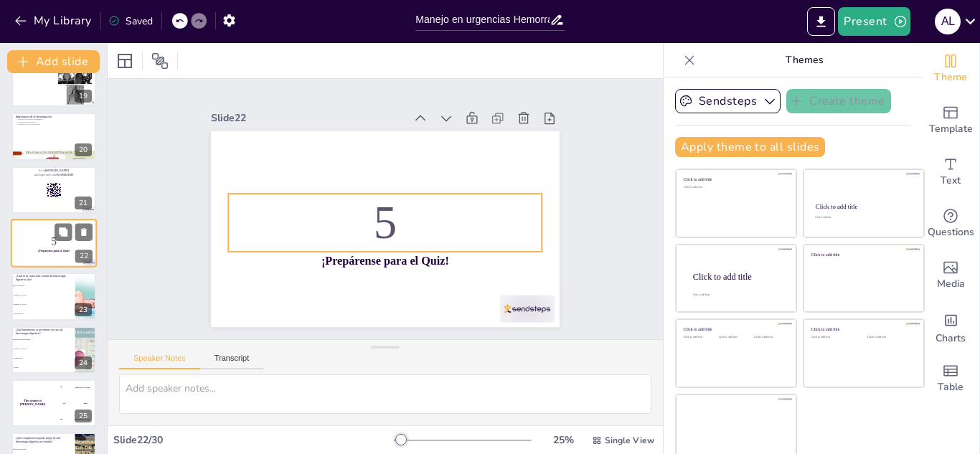
scroll to position [966, 0]
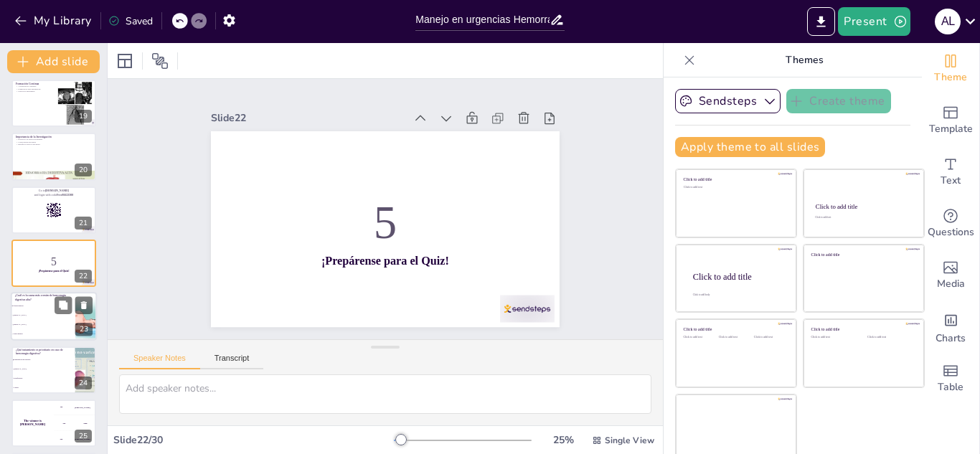
click at [24, 321] on li "Gastritis erosiva" at bounding box center [43, 325] width 65 height 9
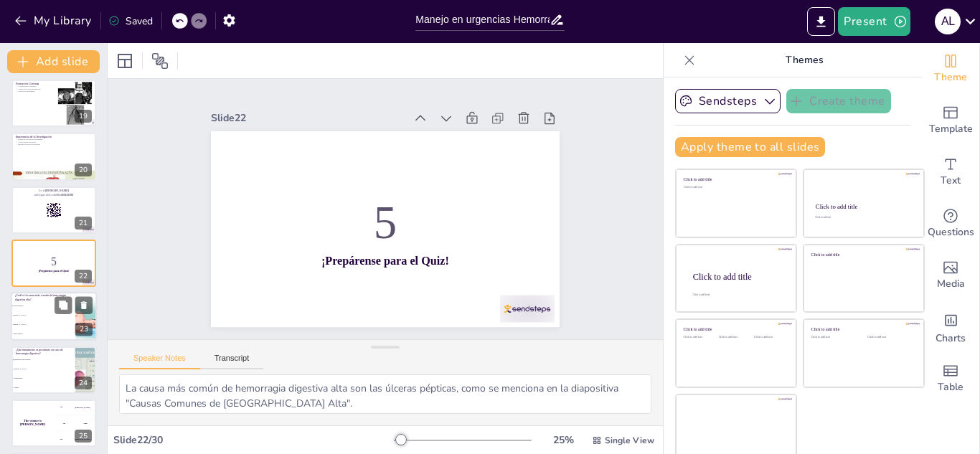
scroll to position [1019, 0]
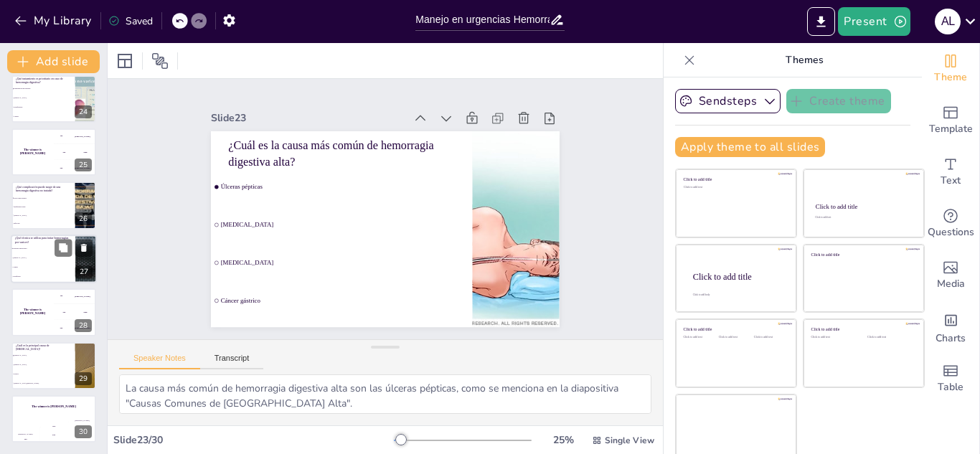
click at [36, 267] on span "Cirugía" at bounding box center [44, 267] width 62 height 2
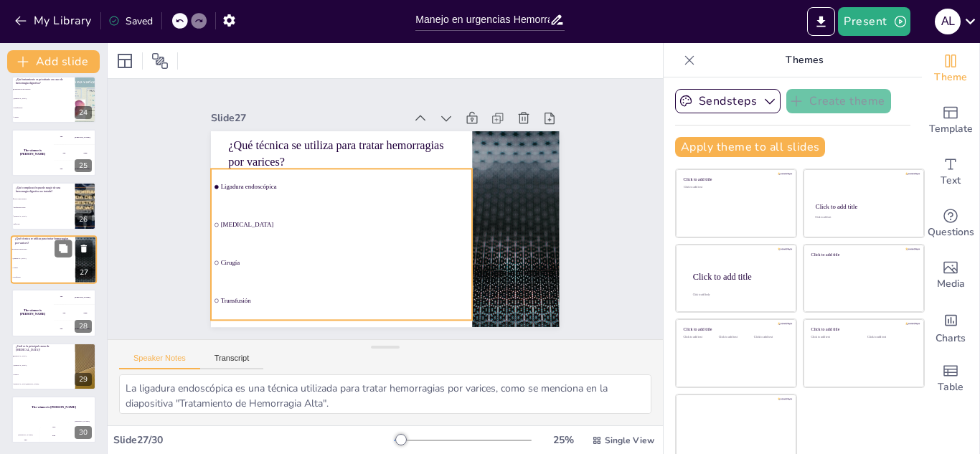
scroll to position [1237, 0]
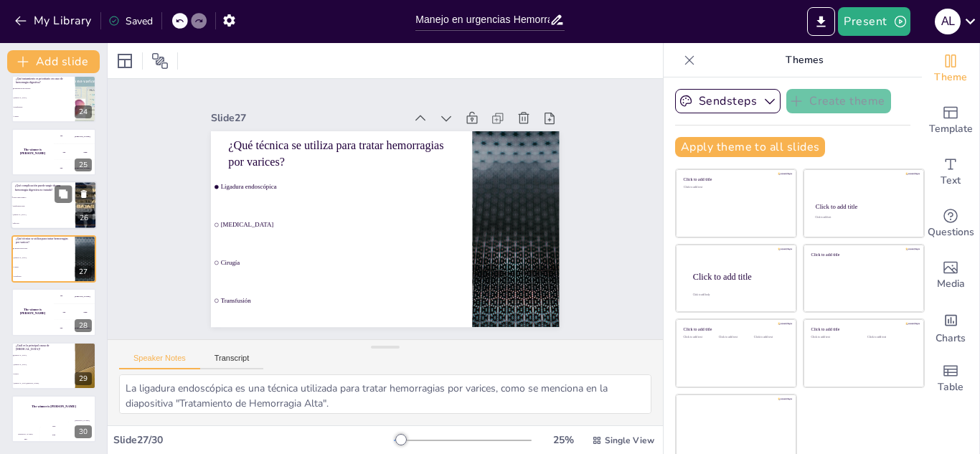
click at [39, 222] on span "Infección" at bounding box center [44, 223] width 62 height 2
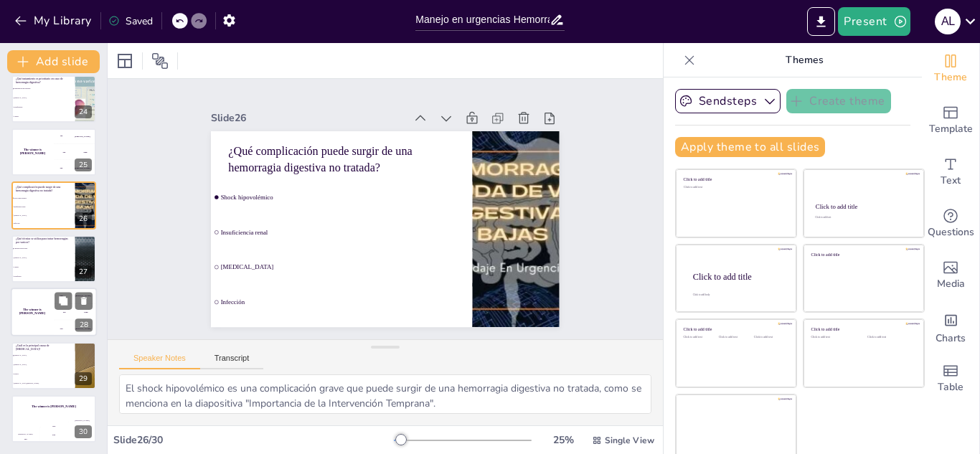
click at [42, 318] on div "The winner is Niels 🏆" at bounding box center [32, 312] width 43 height 49
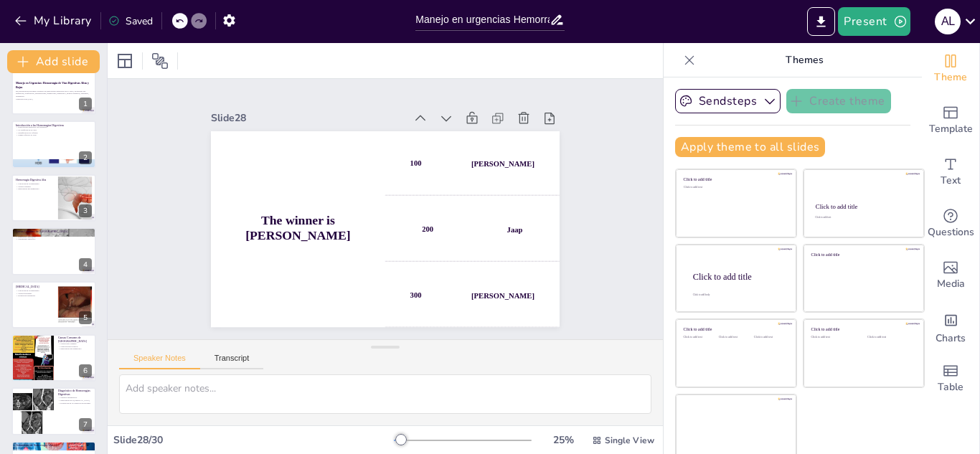
scroll to position [0, 0]
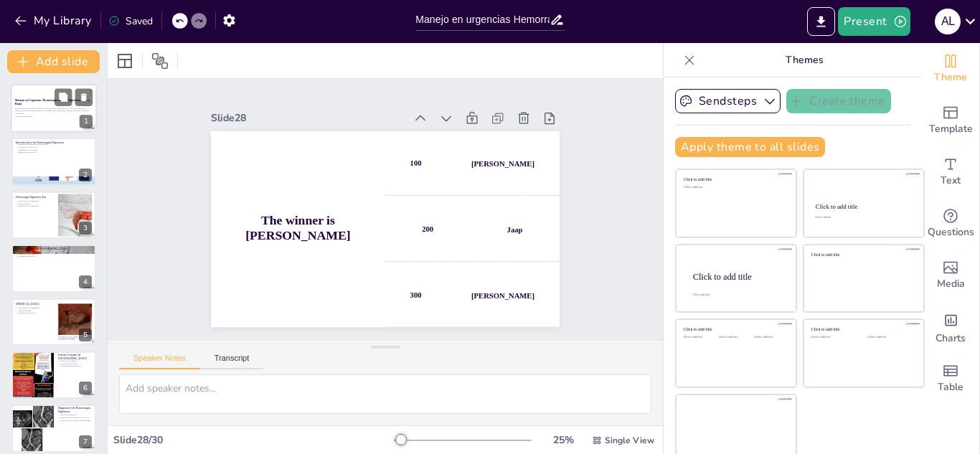
click at [39, 100] on strong "Manejo en Urgencias: Hemorragia de Vías Digestivas Altas y Bajas" at bounding box center [52, 101] width 75 height 7
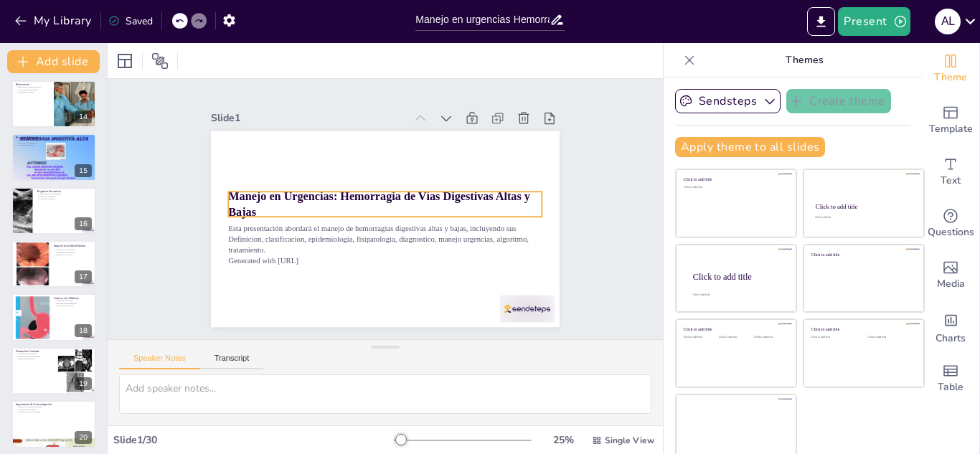
scroll to position [717, 0]
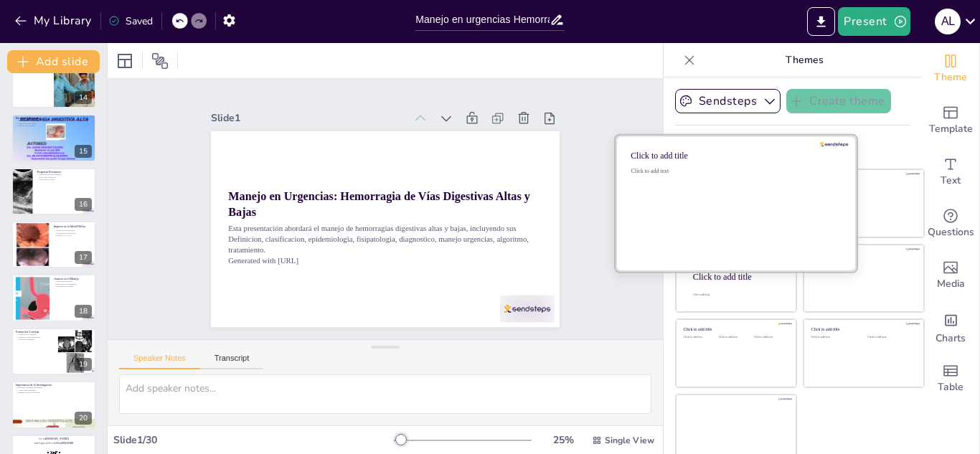
click at [680, 207] on div "Click to add text" at bounding box center [733, 212] width 205 height 89
